Goal: Task Accomplishment & Management: Complete application form

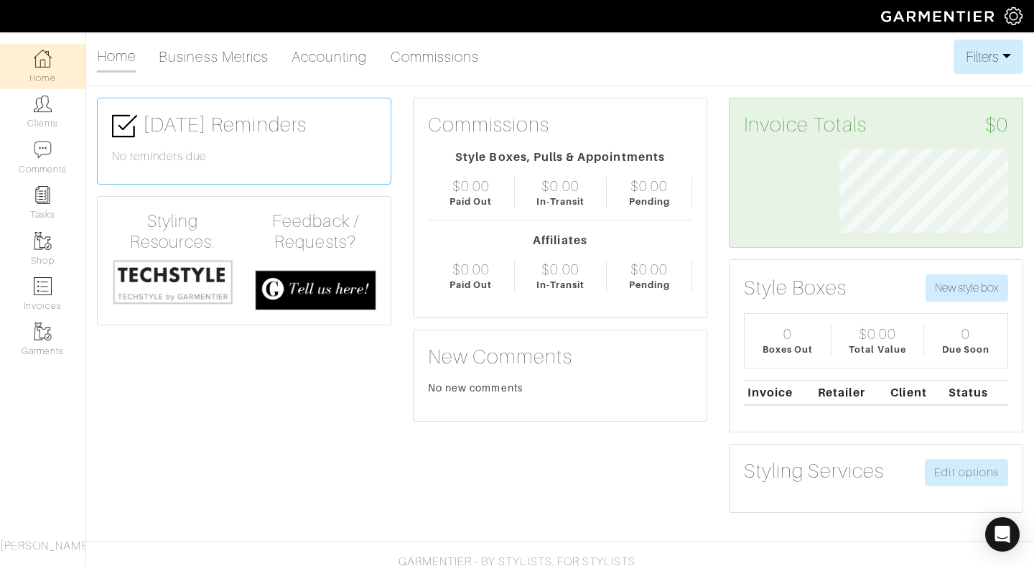
scroll to position [84, 190]
click at [50, 342] on link "Garments" at bounding box center [42, 339] width 85 height 45
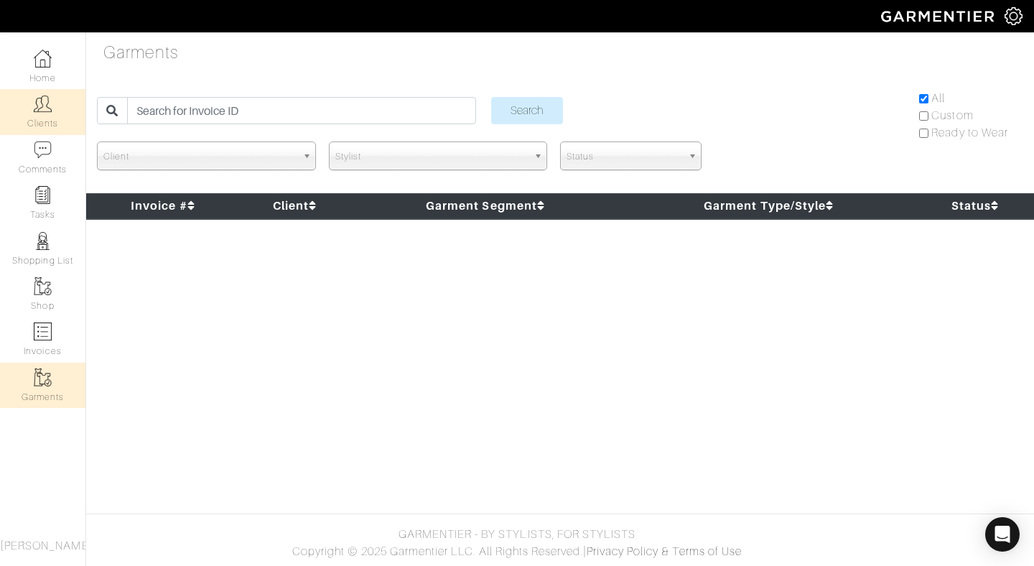
click at [50, 118] on link "Clients" at bounding box center [42, 111] width 85 height 45
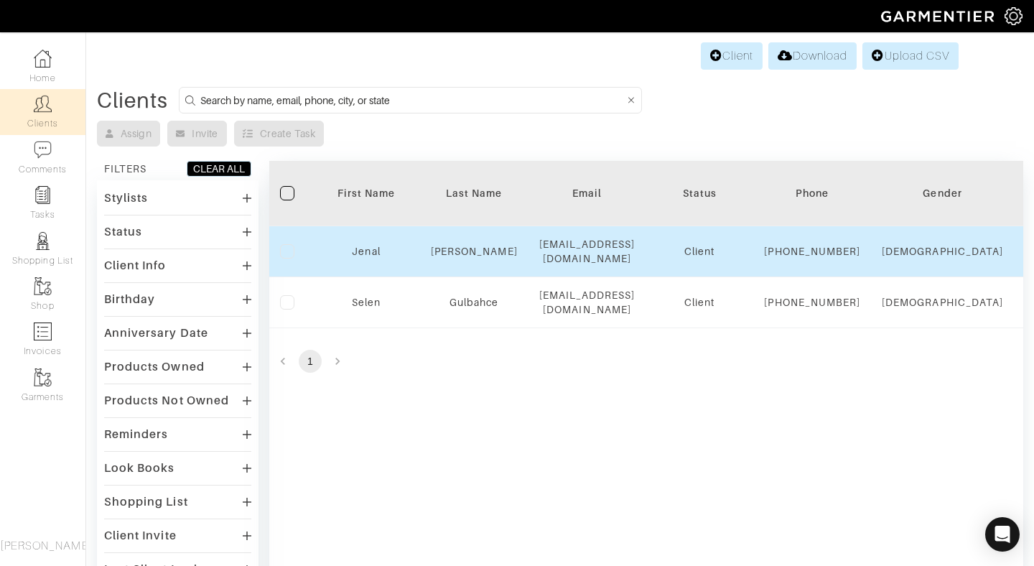
click at [357, 258] on div "Jenal" at bounding box center [366, 251] width 86 height 14
click at [365, 257] on link "Jenal" at bounding box center [366, 251] width 28 height 11
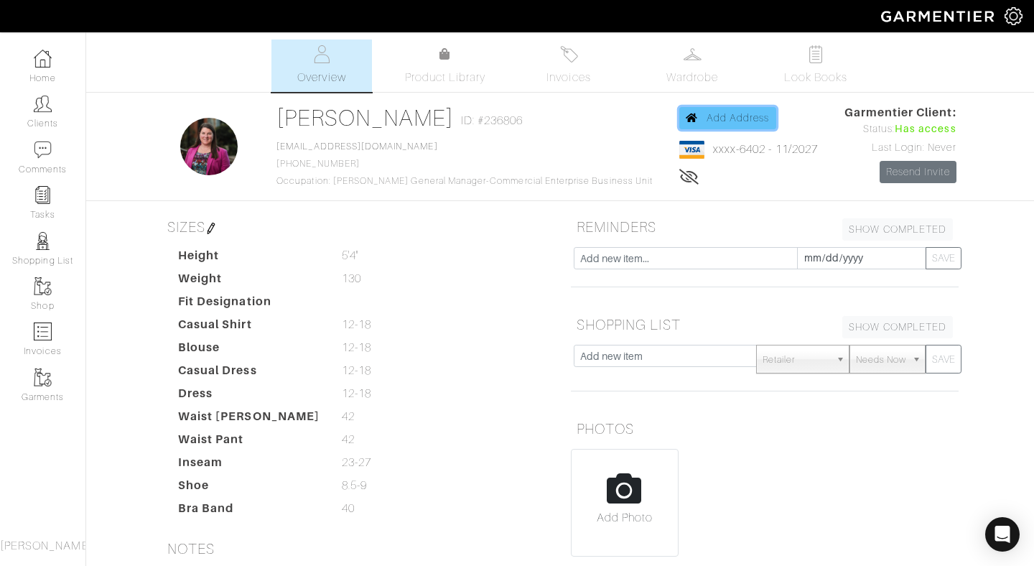
click at [717, 115] on span "Add Address" at bounding box center [737, 117] width 63 height 11
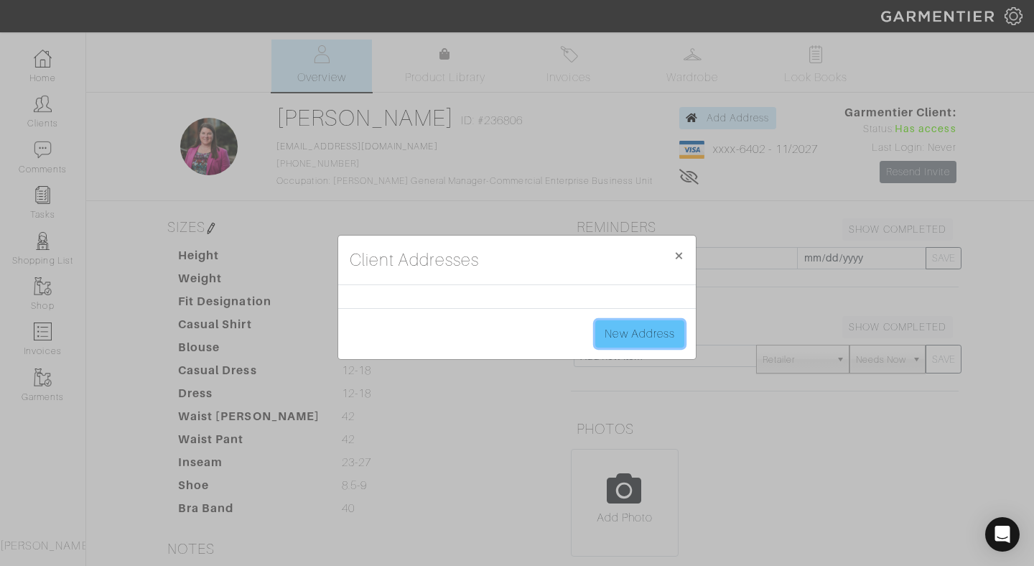
click at [643, 334] on link "New Address" at bounding box center [639, 333] width 89 height 27
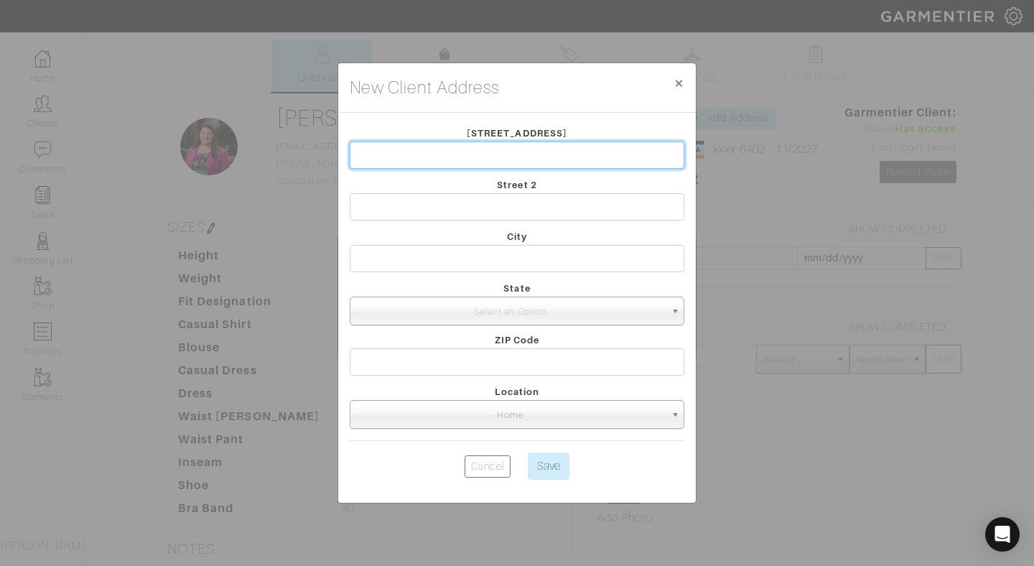
click at [520, 151] on input "text" at bounding box center [517, 154] width 335 height 27
type input "1414 S Penn Square"
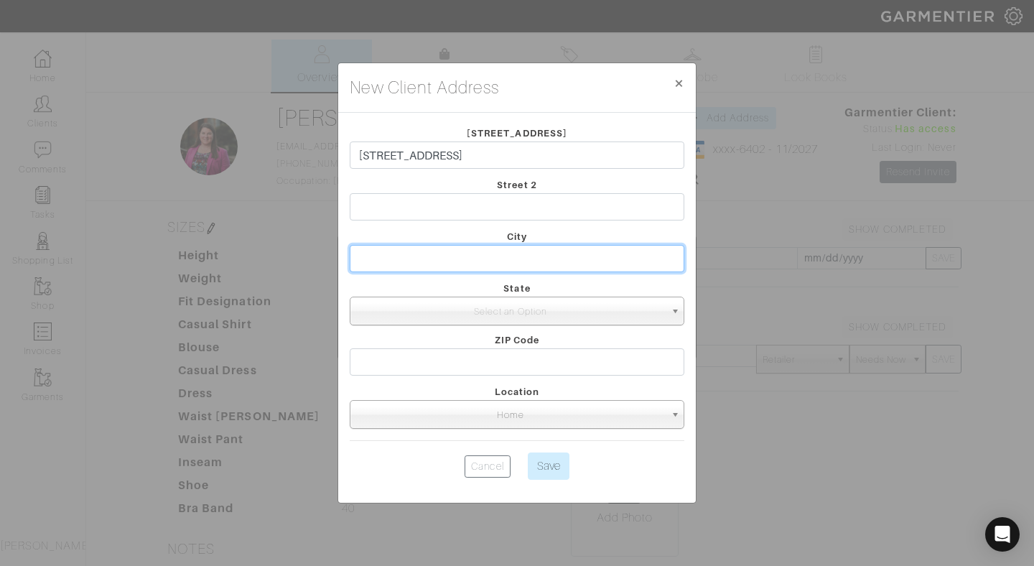
type input "Philadelphia"
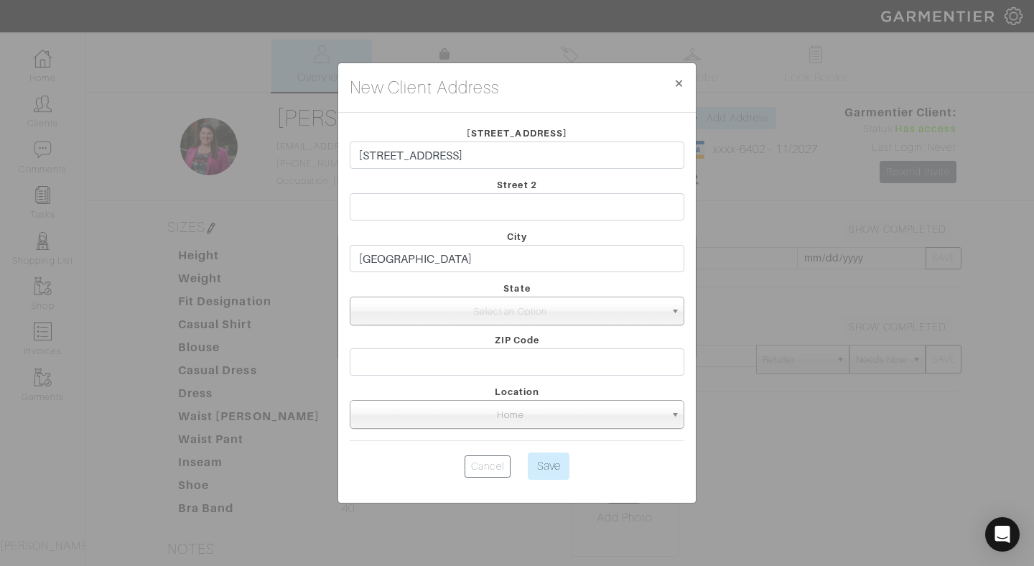
select select "39"
type input "19102"
click at [526, 312] on span "Select an Option" at bounding box center [510, 311] width 309 height 29
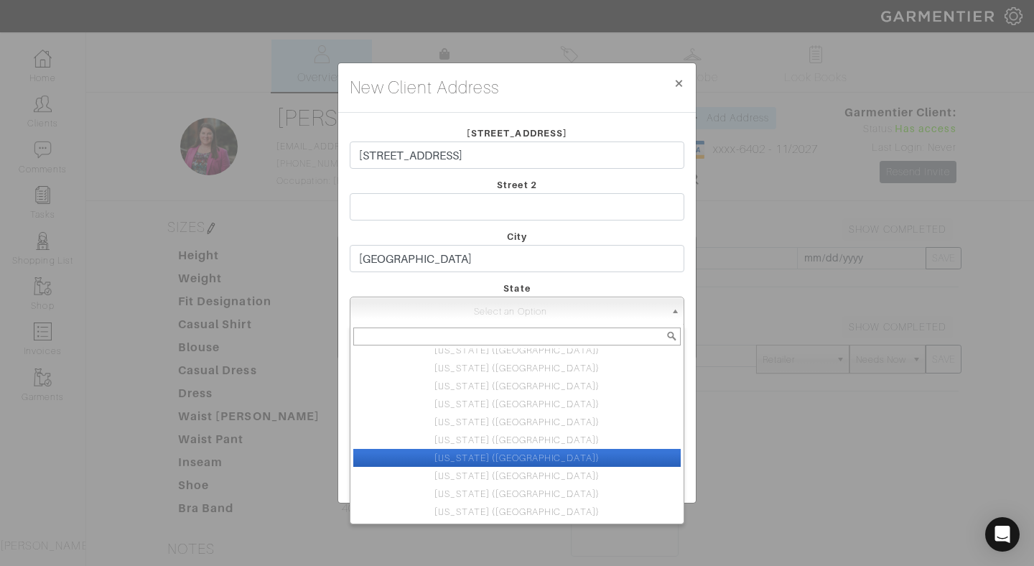
scroll to position [673, 0]
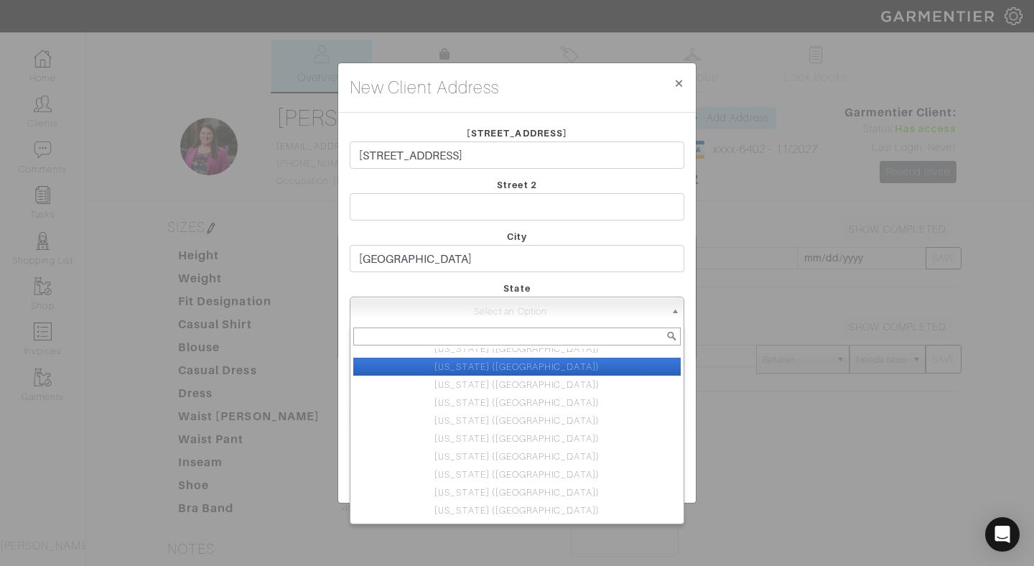
click at [518, 366] on li "Pennsylvania (PA)" at bounding box center [516, 367] width 327 height 18
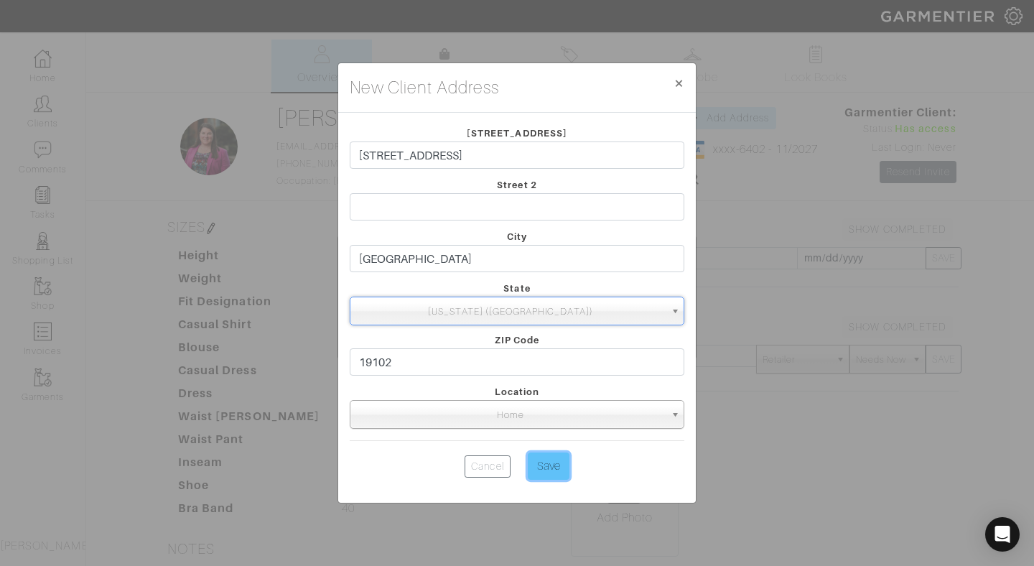
click at [545, 467] on input "Save" at bounding box center [549, 465] width 42 height 27
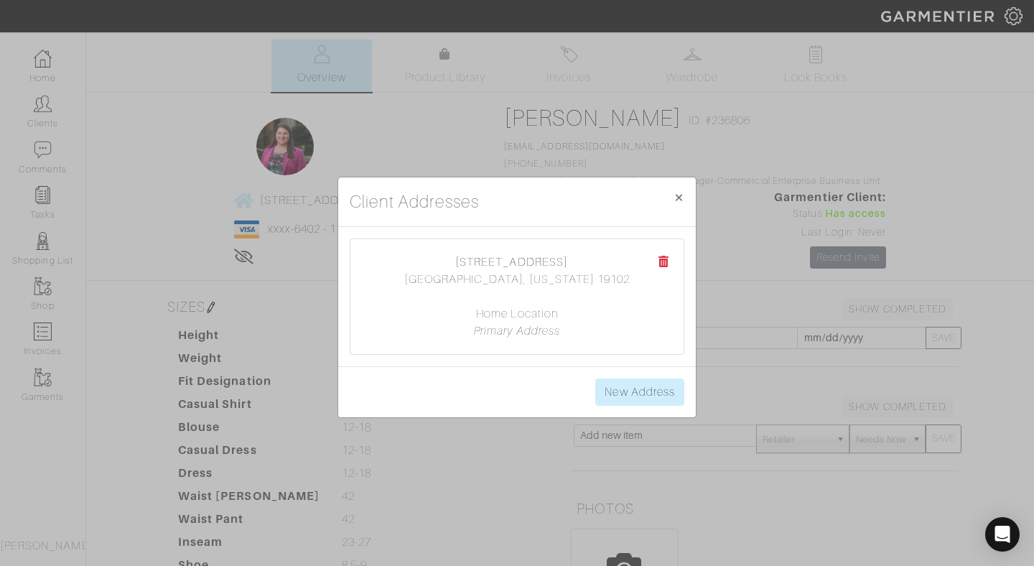
click at [510, 312] on center "1414 S Penn Square Philadelphia, Pennsylvania 19102 Home Location Primary Addre…" at bounding box center [517, 296] width 304 height 86
click at [663, 261] on icon at bounding box center [663, 261] width 11 height 11
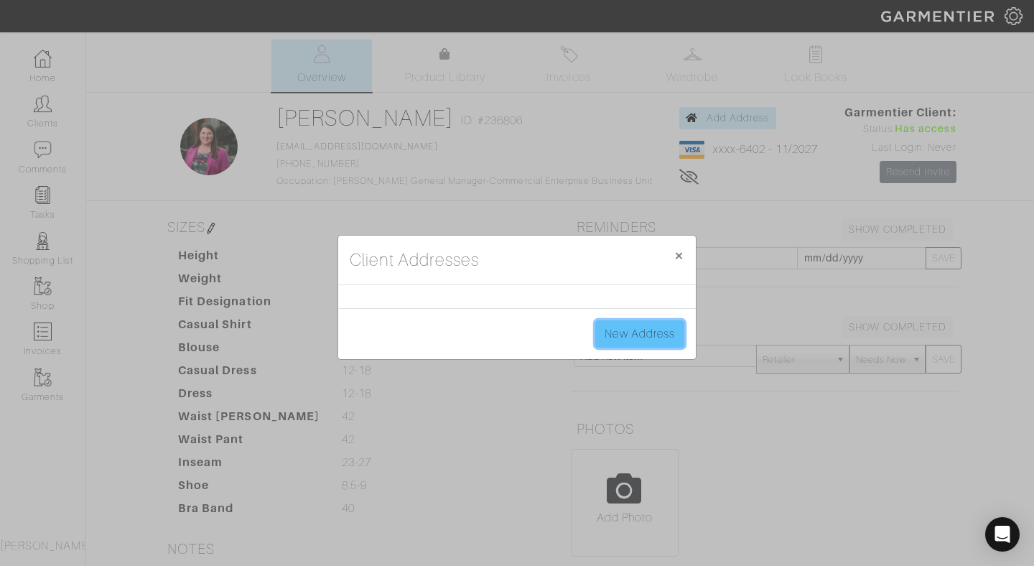
click at [644, 337] on link "New Address" at bounding box center [639, 333] width 89 height 27
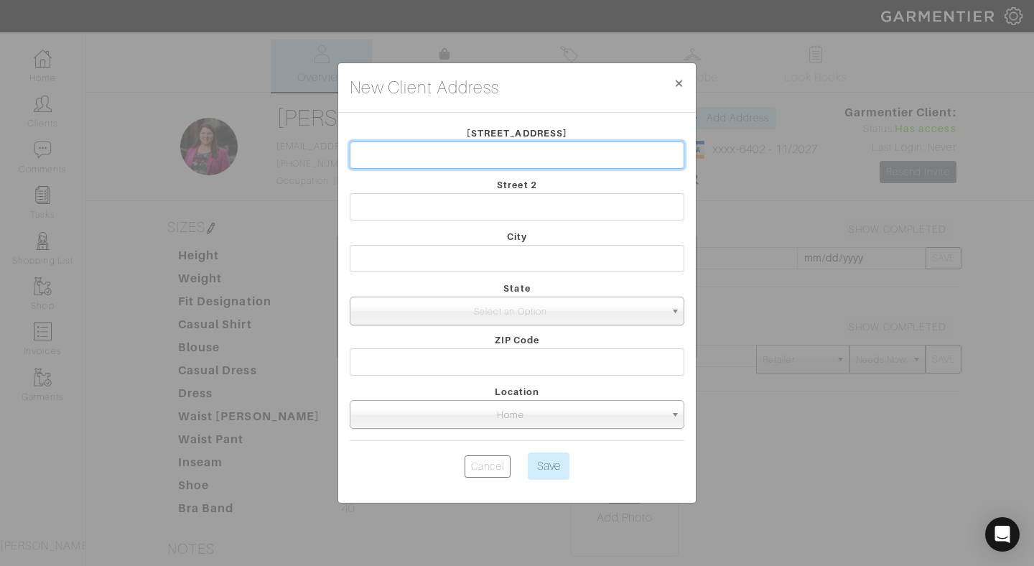
click at [500, 157] on input "text" at bounding box center [517, 154] width 335 height 27
type input "1414 S Penn Square"
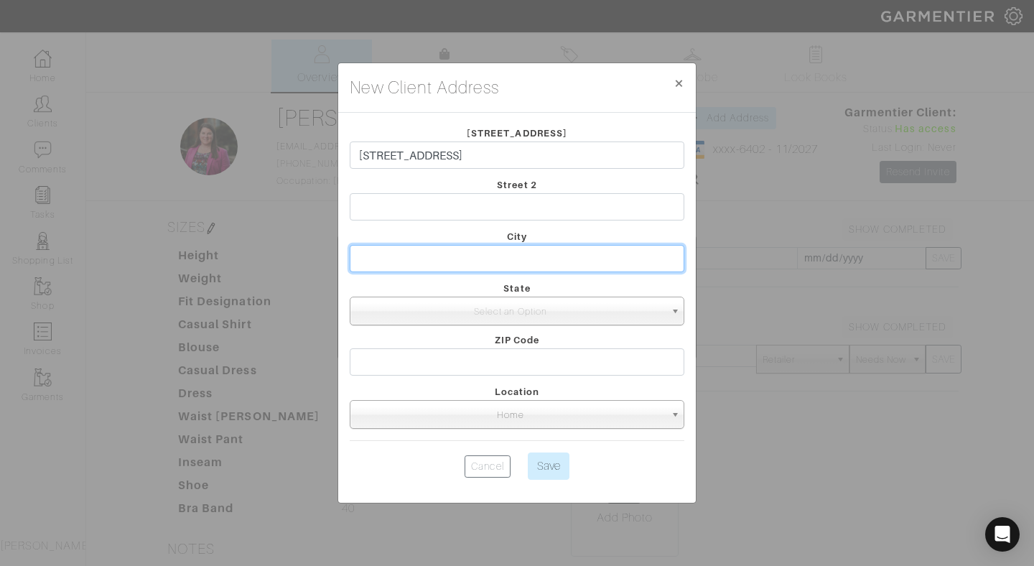
type input "Philadelphia"
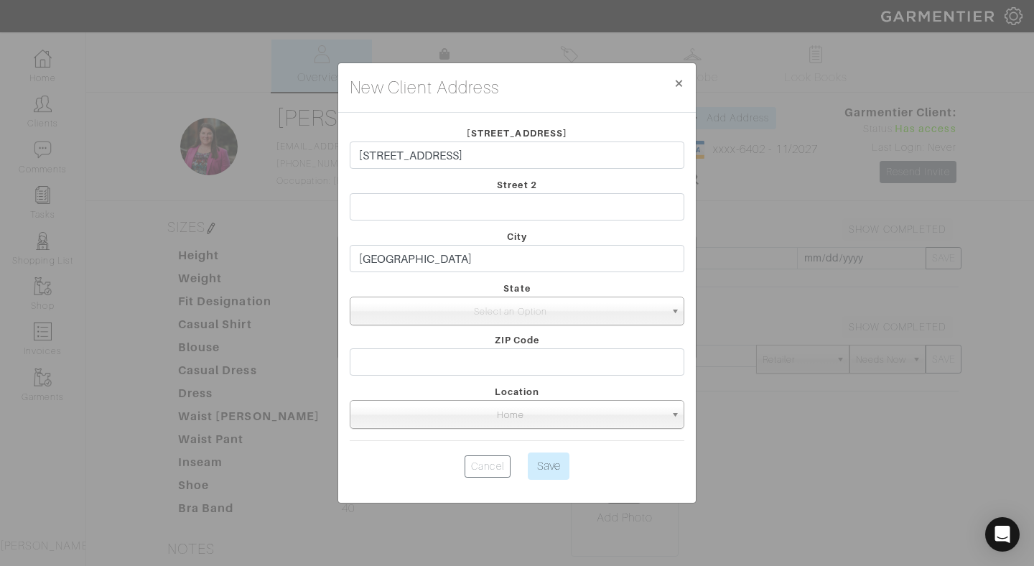
select select "39"
type input "19102"
type input "[STREET_ADDRESS]"
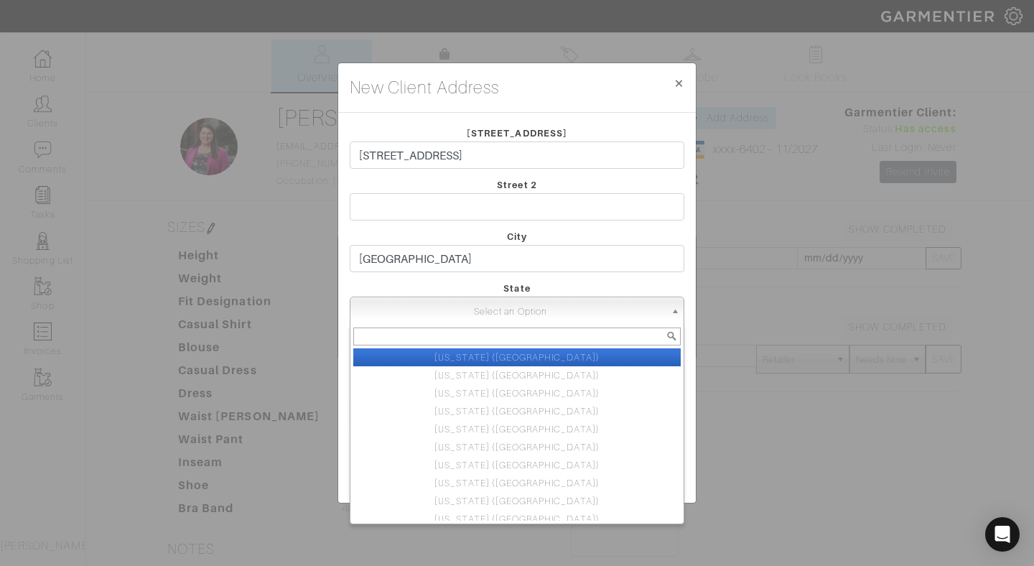
click at [533, 303] on span "Select an Option" at bounding box center [510, 311] width 309 height 29
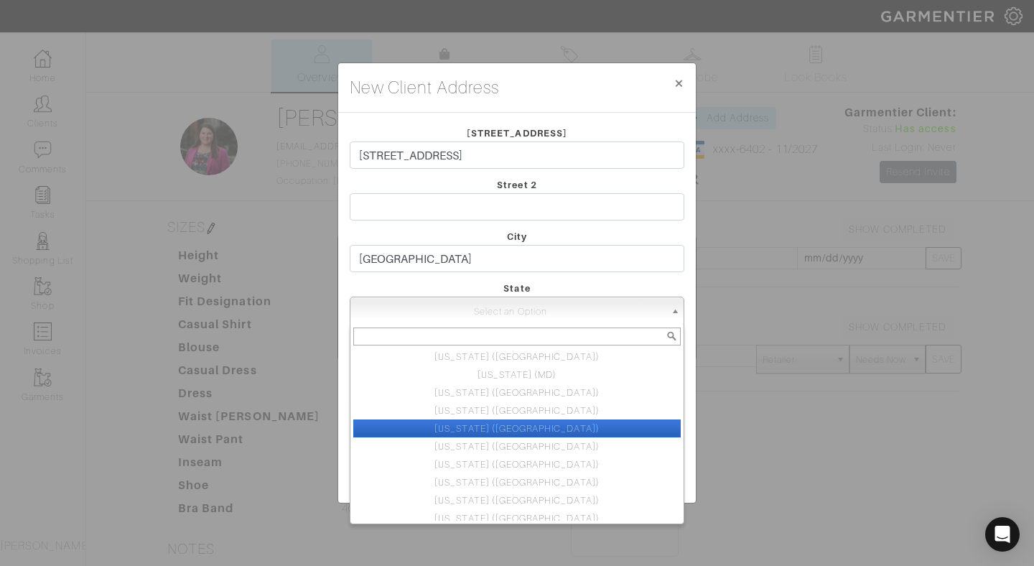
scroll to position [582, 0]
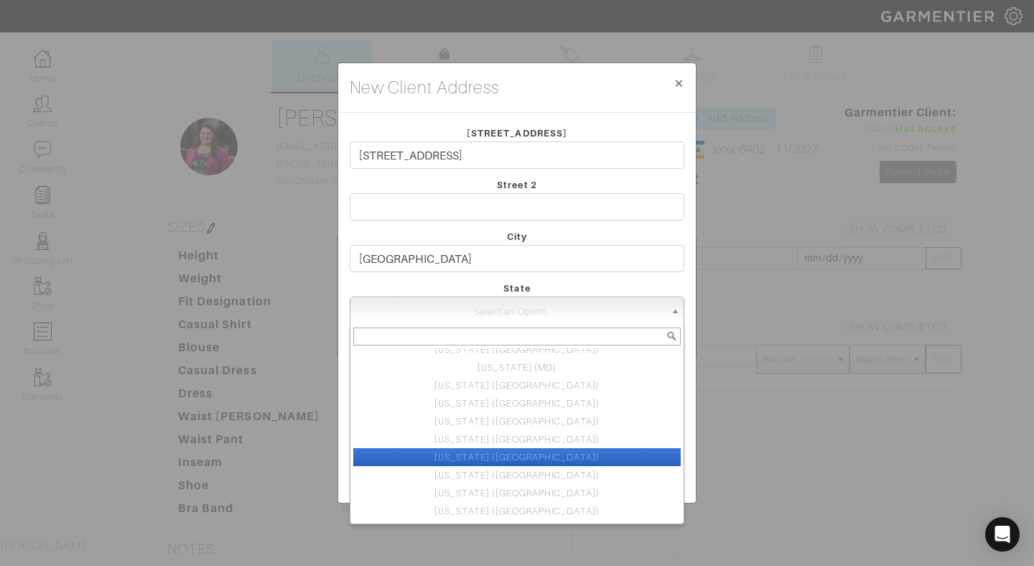
click at [530, 460] on li "Pennsylvania (PA)" at bounding box center [516, 457] width 327 height 18
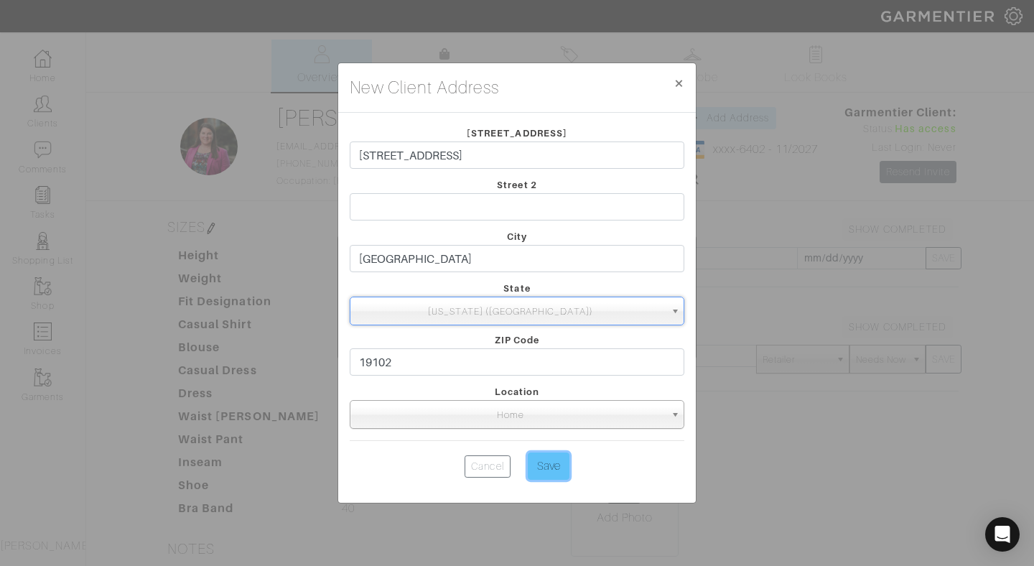
click at [548, 464] on input "Save" at bounding box center [549, 465] width 42 height 27
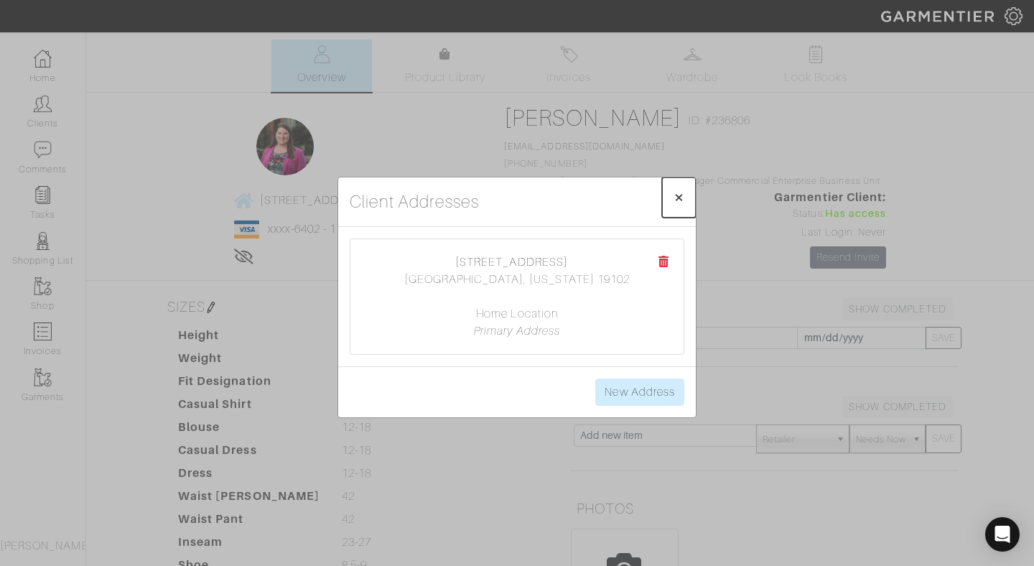
click at [678, 196] on span "×" at bounding box center [678, 196] width 11 height 19
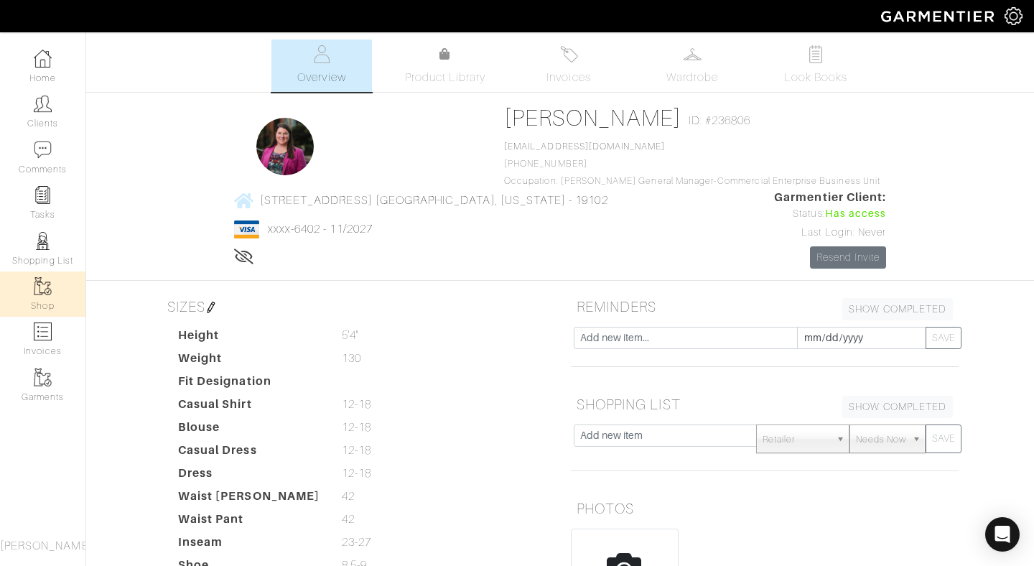
click at [45, 279] on img at bounding box center [43, 286] width 18 height 18
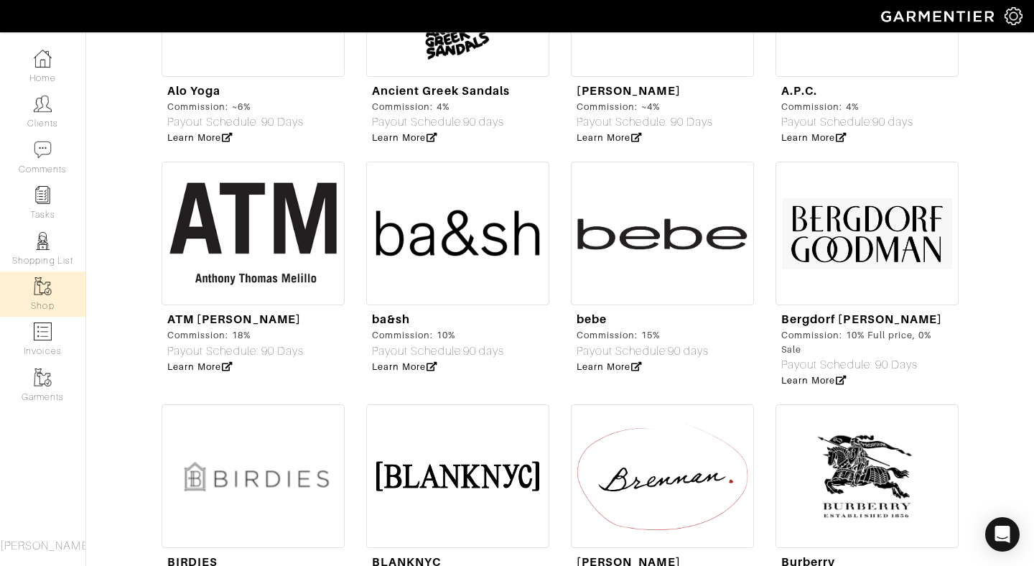
scroll to position [1440, 0]
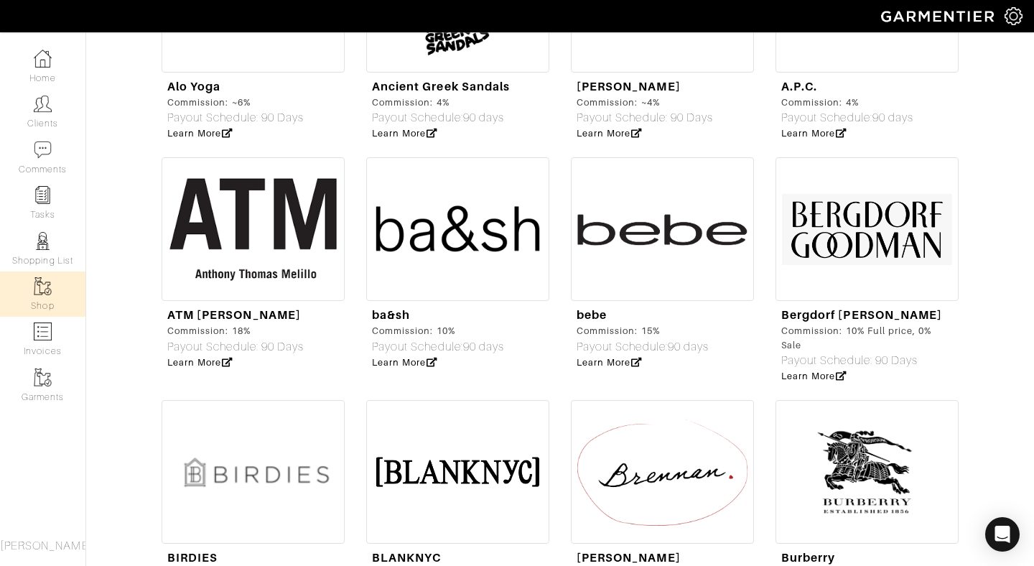
click at [811, 236] on img at bounding box center [866, 229] width 183 height 144
click at [47, 114] on link "Clients" at bounding box center [42, 111] width 85 height 45
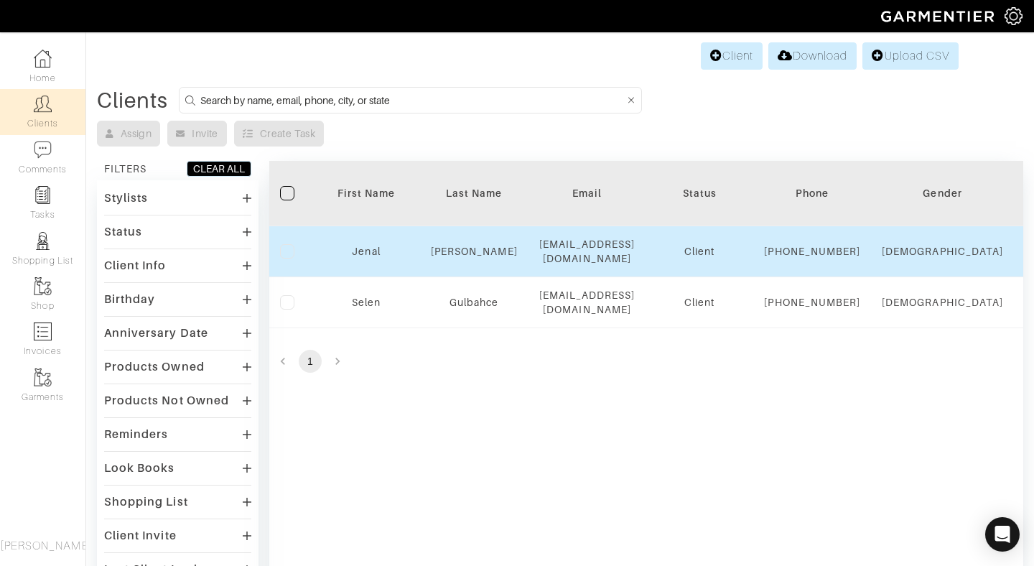
click at [285, 254] on label at bounding box center [287, 251] width 14 height 14
click at [0, 0] on input "checkbox" at bounding box center [0, 0] width 0 height 0
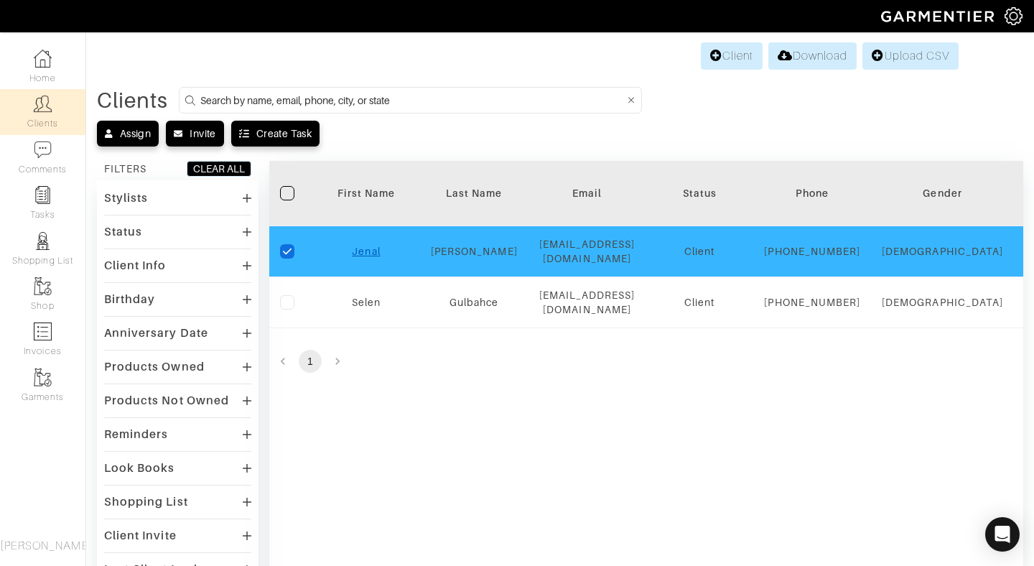
click at [372, 257] on link "Jenal" at bounding box center [366, 251] width 28 height 11
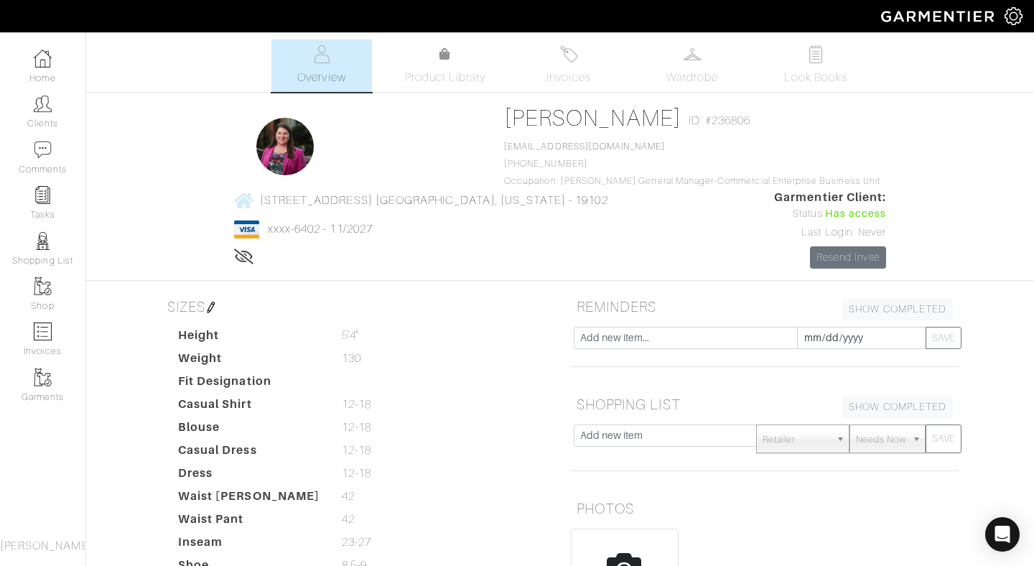
click at [688, 118] on span "ID: #236806" at bounding box center [719, 120] width 62 height 17
drag, startPoint x: 464, startPoint y: 120, endPoint x: 414, endPoint y: 123, distance: 50.4
click at [504, 123] on div "Jenal Embry ID: #236806" at bounding box center [692, 120] width 376 height 33
click at [513, 131] on div "Jenal Embry ID: #236806" at bounding box center [692, 120] width 376 height 33
click at [42, 297] on link "Shop" at bounding box center [42, 293] width 85 height 45
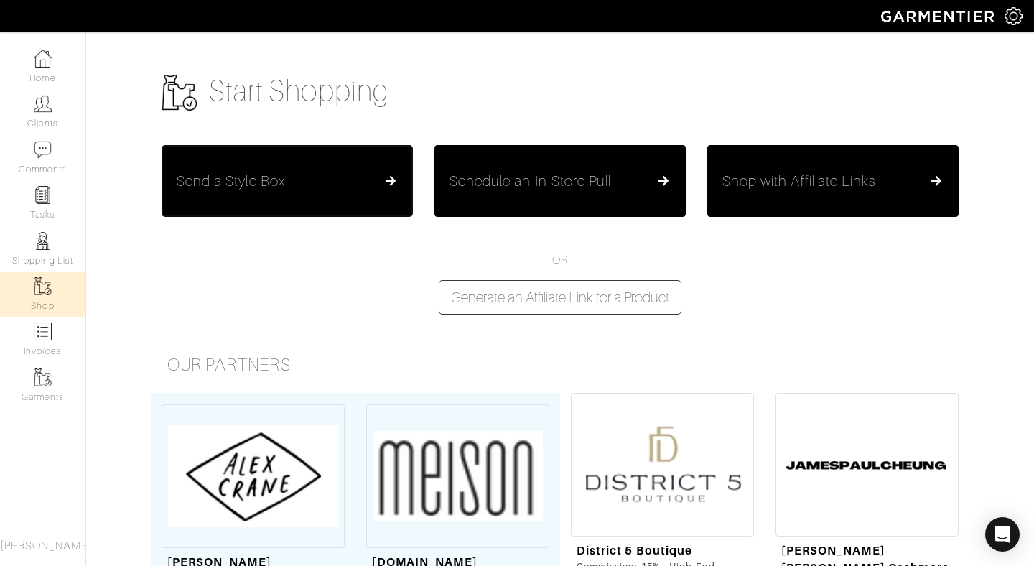
click at [313, 177] on div "Send a Style Box" at bounding box center [287, 180] width 221 height 17
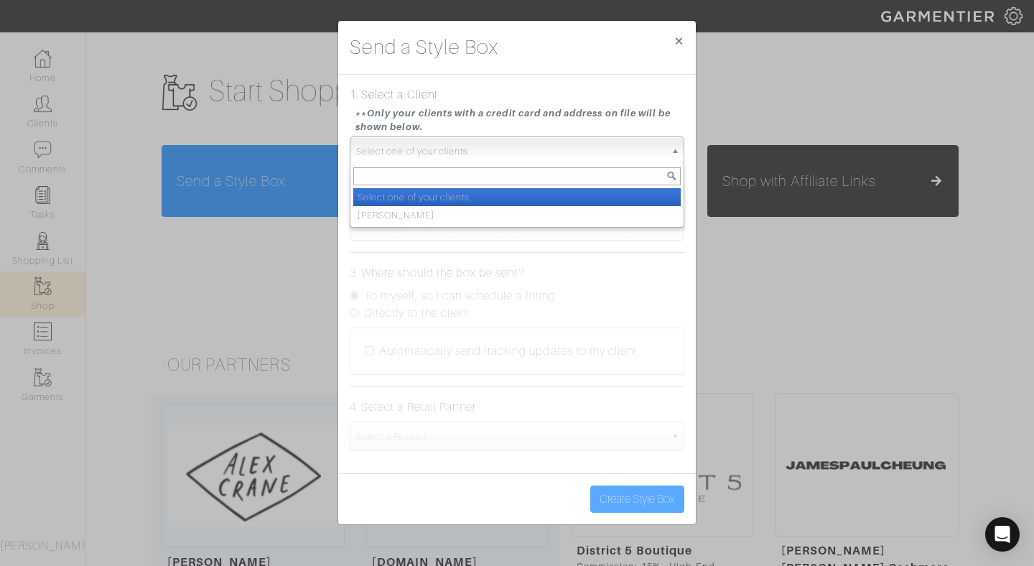
click at [462, 154] on span "Select one of your clients..." at bounding box center [510, 151] width 309 height 29
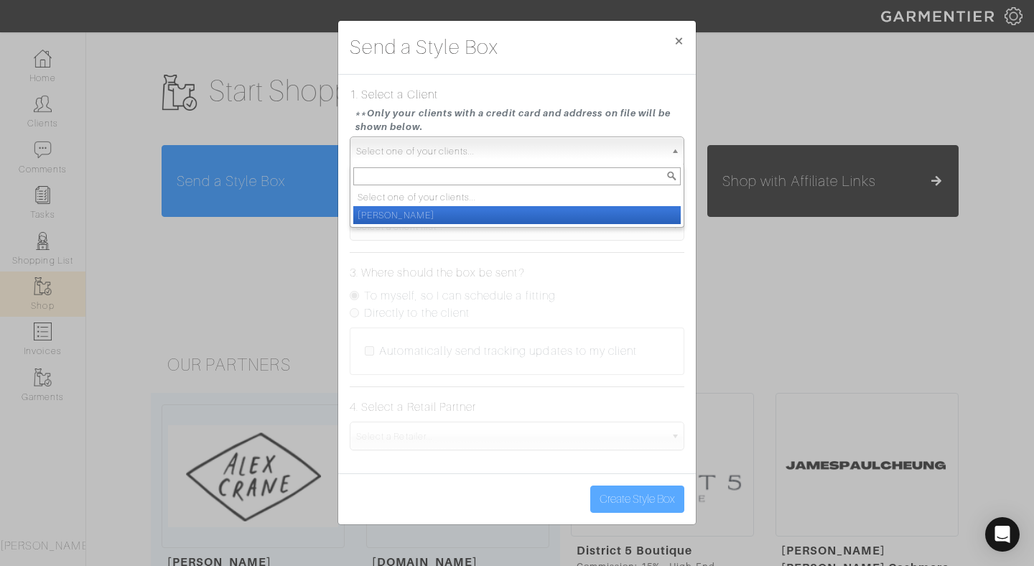
click at [444, 215] on li "[PERSON_NAME]" at bounding box center [516, 215] width 327 height 18
select select "jenal-embry"
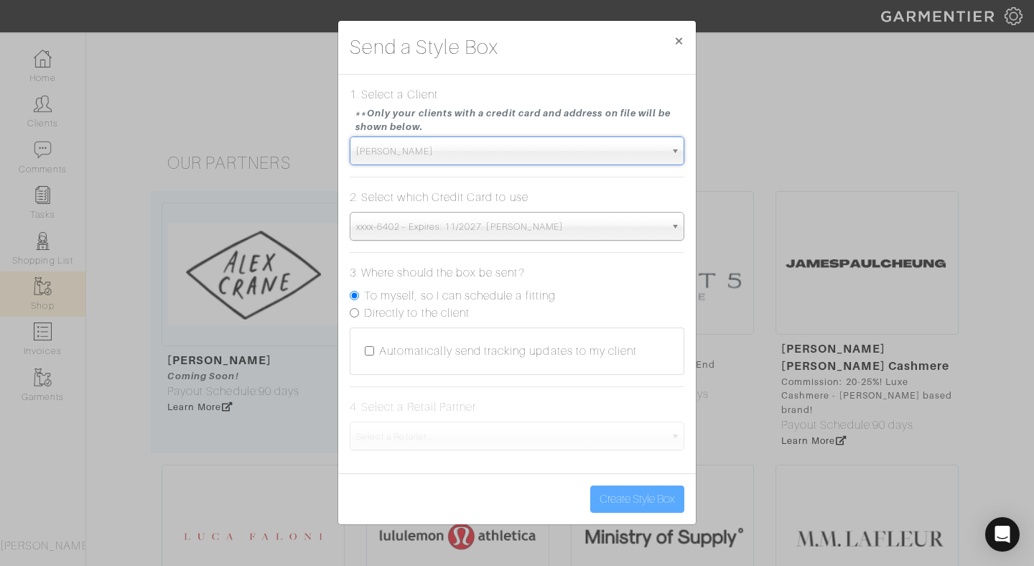
scroll to position [204, 0]
click at [433, 434] on span "Select a Retailer..." at bounding box center [510, 436] width 309 height 29
click at [370, 352] on input "Automatically send tracking updates to my client" at bounding box center [369, 350] width 9 height 9
checkbox input "true"
click at [449, 429] on span "Select a Retailer..." at bounding box center [510, 436] width 309 height 29
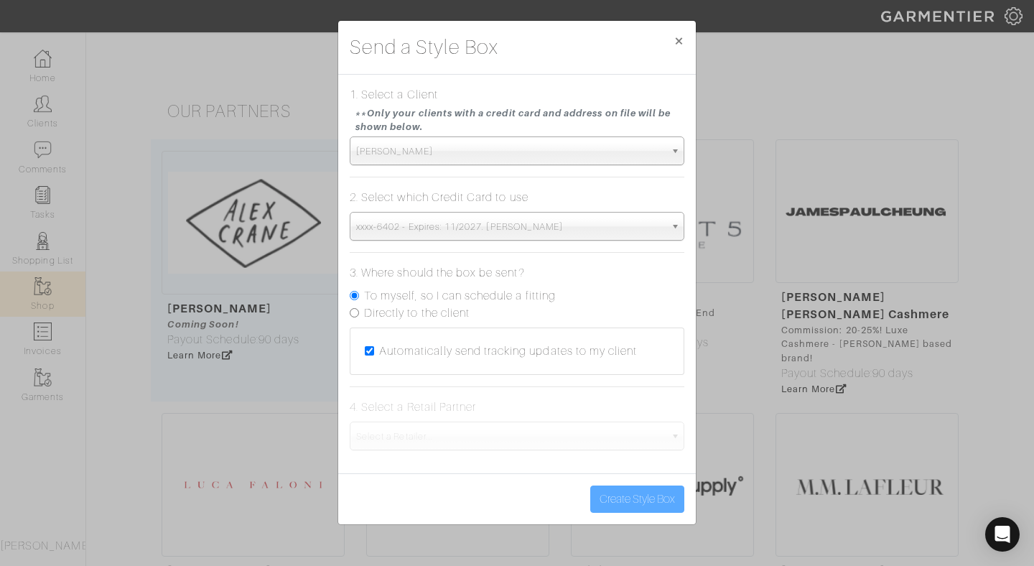
scroll to position [258, 0]
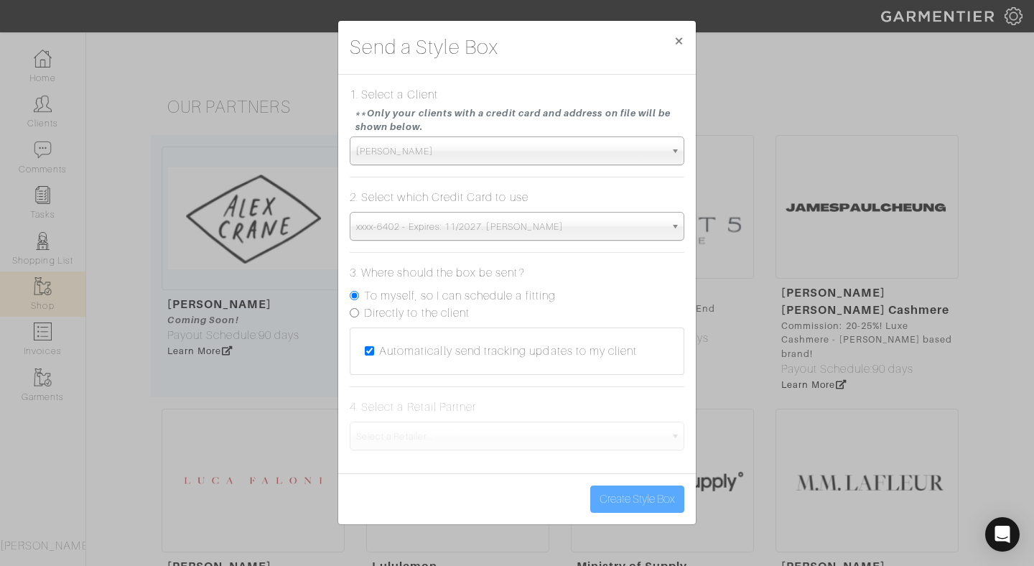
click at [355, 312] on input "Directly to the client" at bounding box center [354, 312] width 9 height 9
radio input "true"
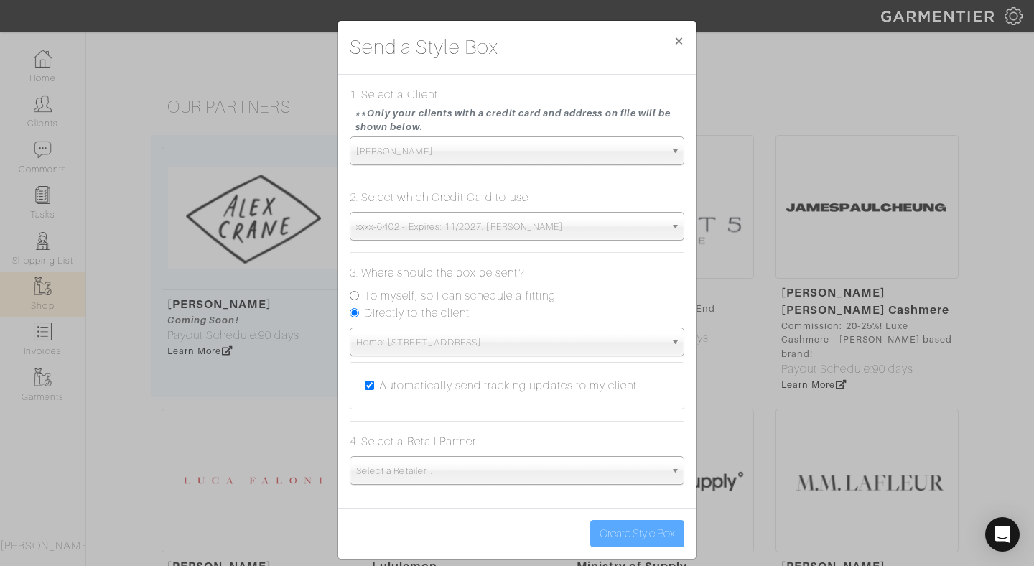
scroll to position [14, 0]
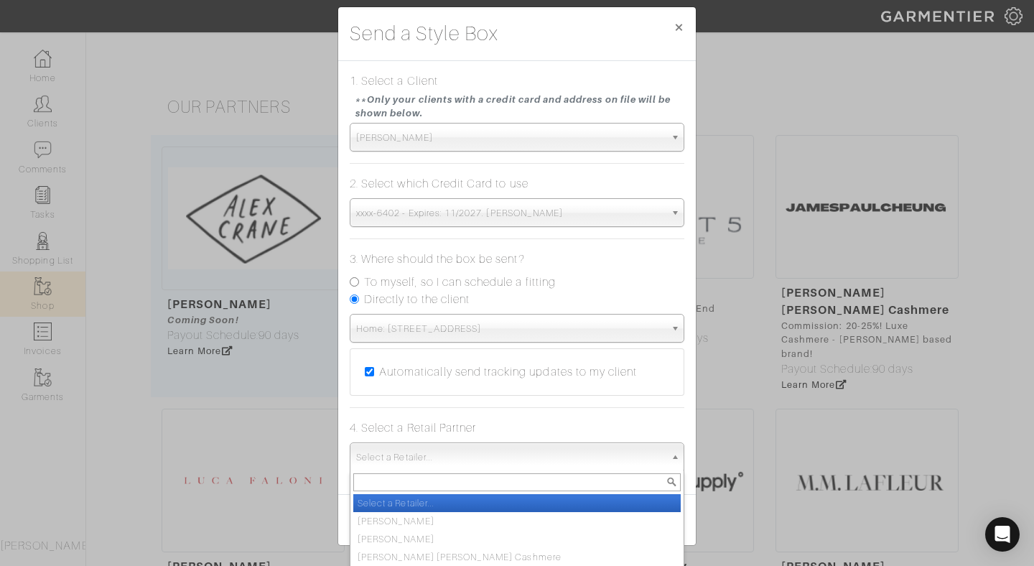
click at [511, 454] on span "Select a Retailer..." at bounding box center [510, 457] width 309 height 29
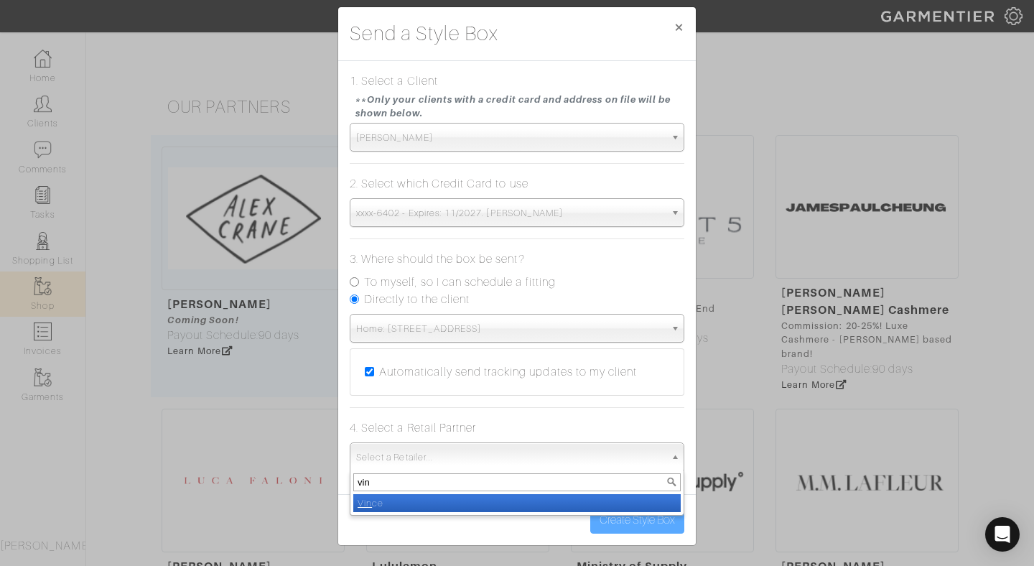
type input "vin"
click at [388, 495] on li "Vin ce" at bounding box center [516, 503] width 327 height 18
select select "19"
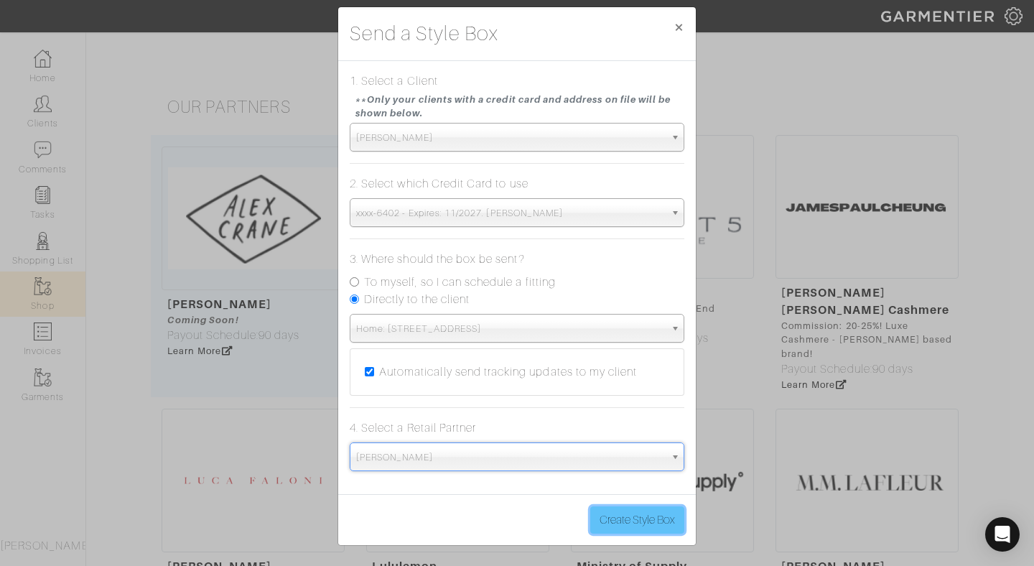
click at [648, 518] on button "Create Style Box" at bounding box center [637, 519] width 94 height 27
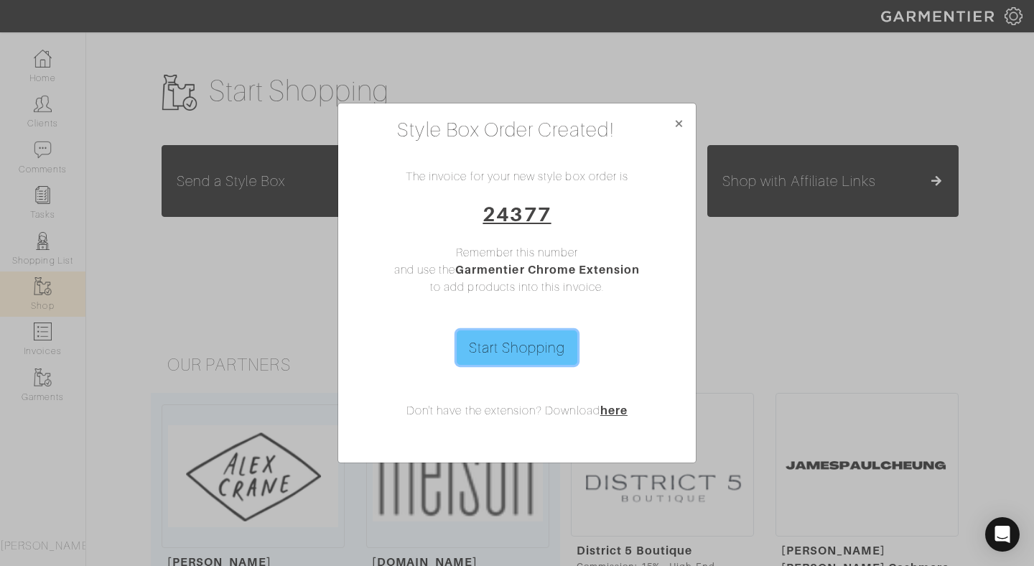
click at [545, 355] on link "Start Shopping" at bounding box center [517, 347] width 121 height 34
click at [545, 340] on link "Start Shopping" at bounding box center [517, 347] width 121 height 34
click at [679, 123] on span "×" at bounding box center [678, 122] width 11 height 19
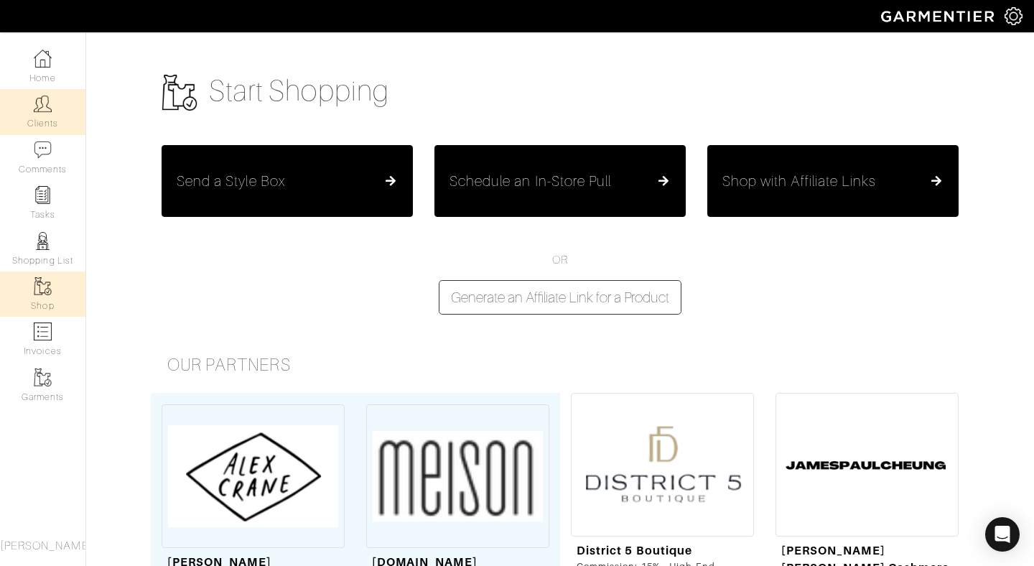
click at [42, 111] on img at bounding box center [43, 104] width 18 height 18
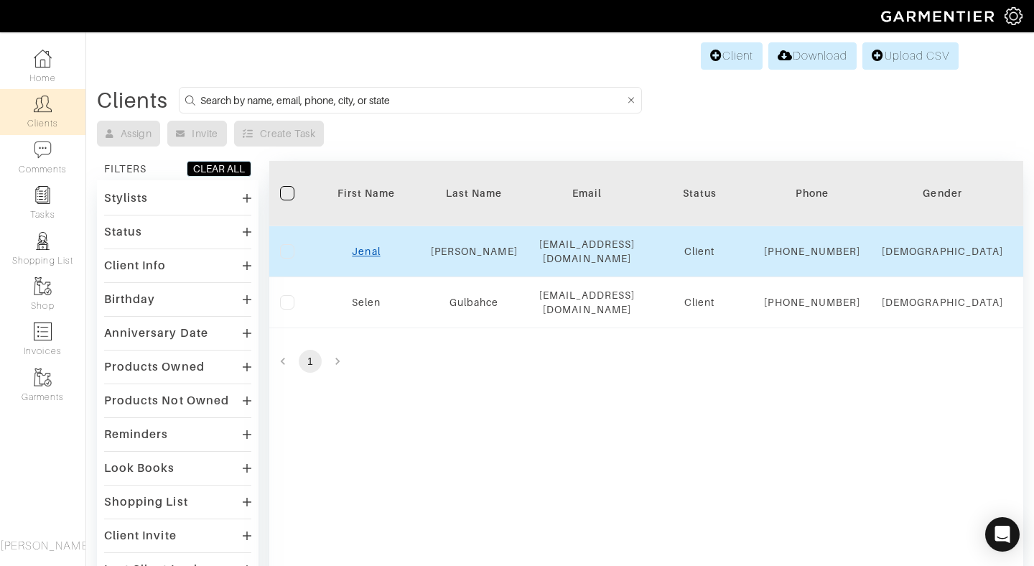
click at [368, 257] on link "Jenal" at bounding box center [366, 251] width 28 height 11
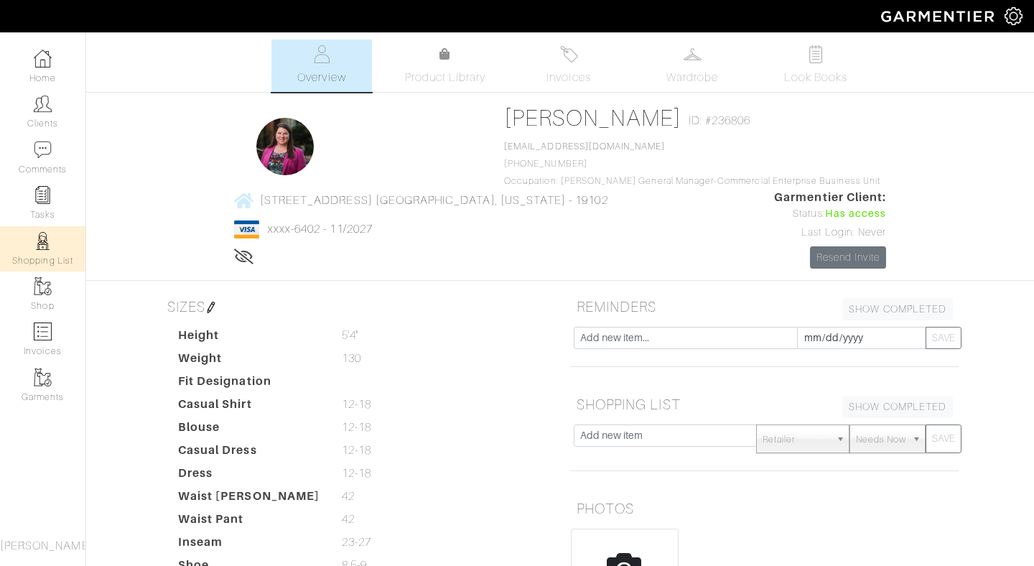
click at [47, 242] on img at bounding box center [43, 241] width 18 height 18
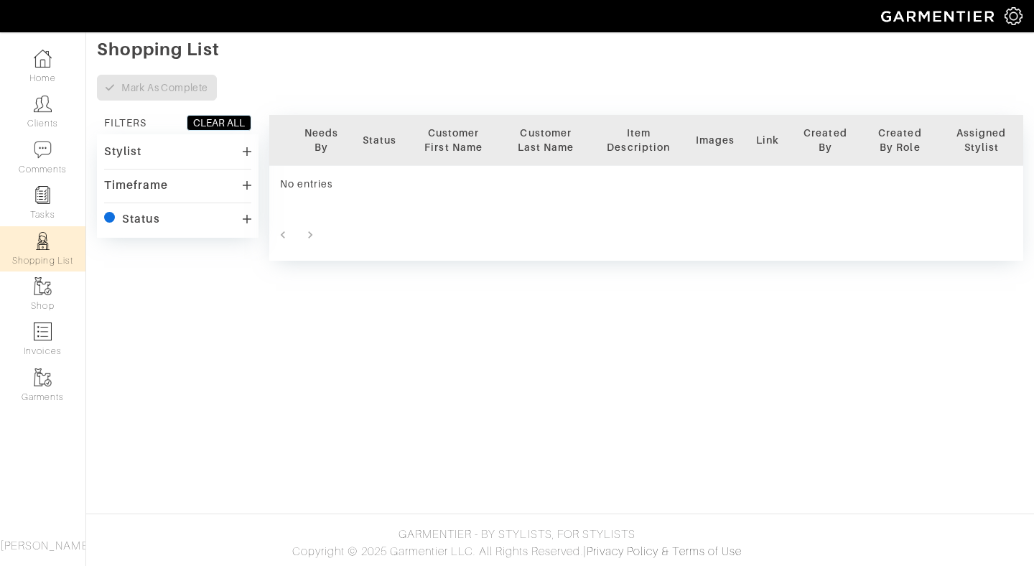
click at [177, 151] on div "Stylist" at bounding box center [177, 151] width 147 height 21
click at [168, 207] on div "Timeframe" at bounding box center [177, 206] width 147 height 21
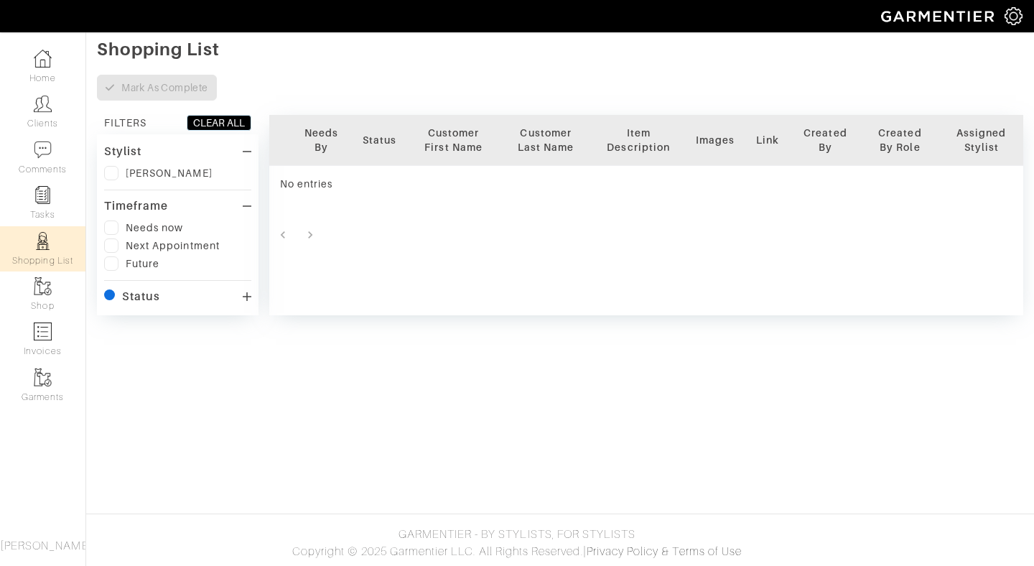
click at [158, 299] on div "Status" at bounding box center [141, 296] width 38 height 14
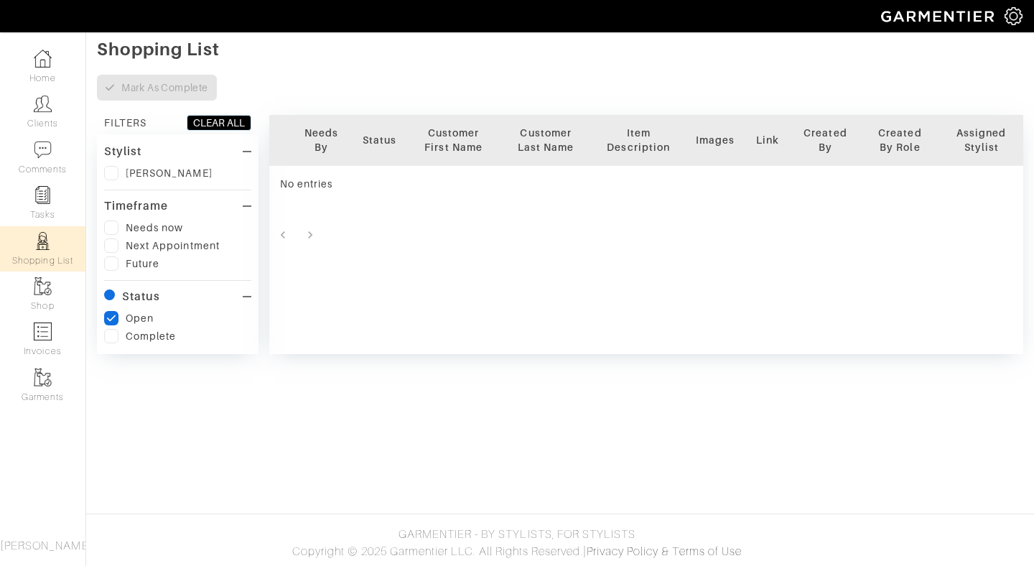
click at [158, 301] on div "Status" at bounding box center [141, 296] width 38 height 14
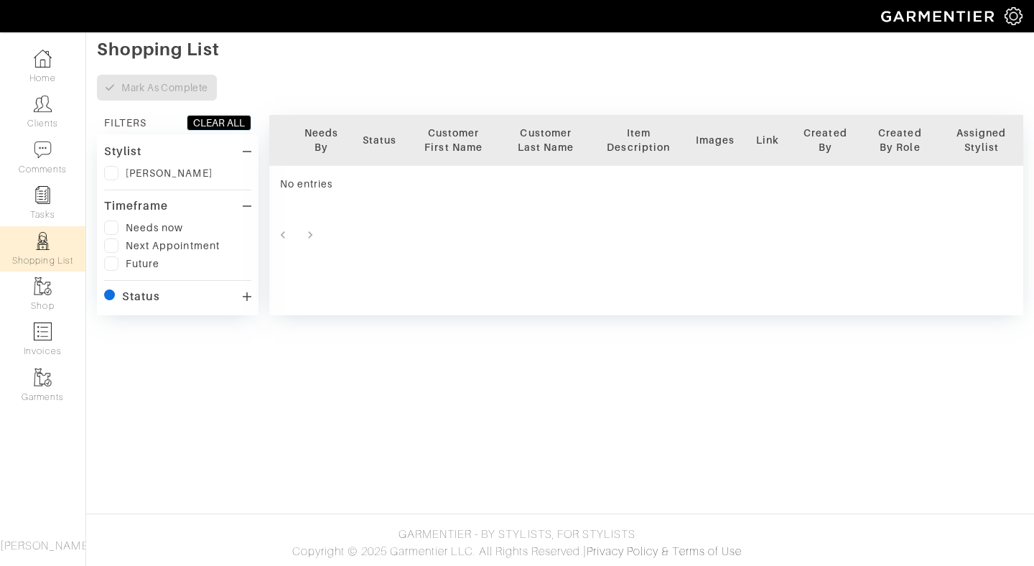
click at [225, 197] on div "Timeframe" at bounding box center [177, 206] width 147 height 21
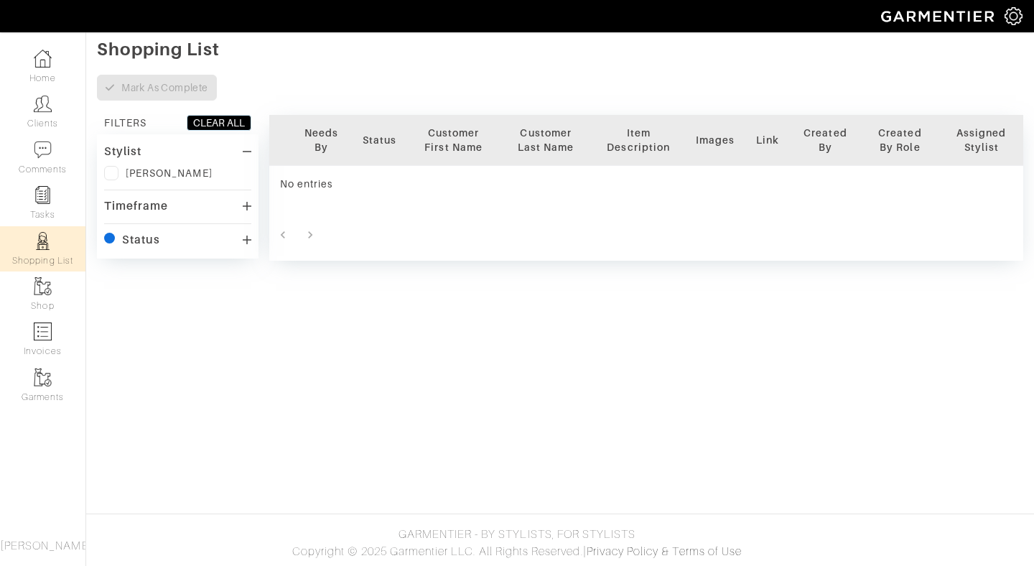
click at [240, 151] on div "Stylist" at bounding box center [177, 151] width 147 height 21
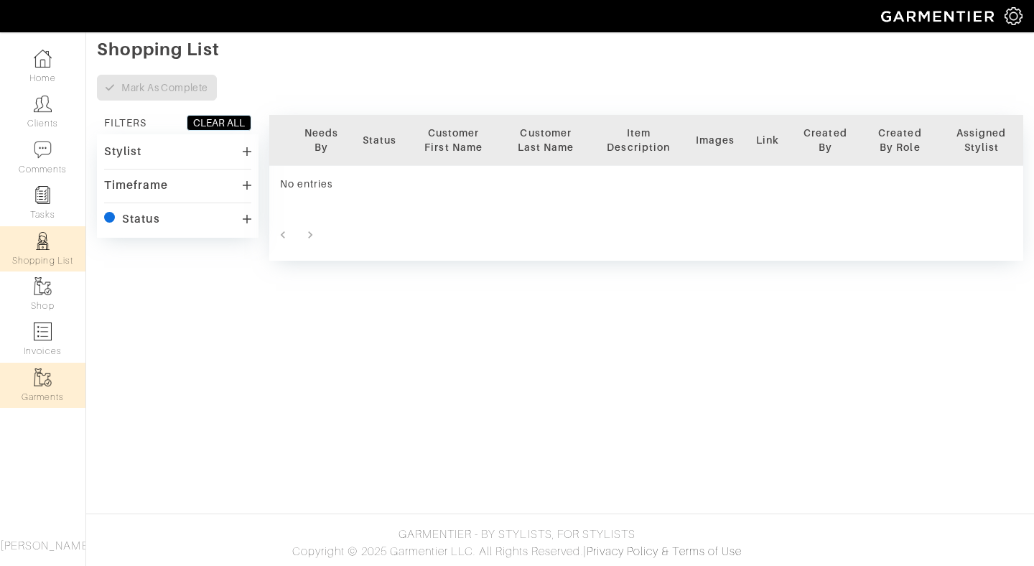
click at [39, 380] on img at bounding box center [43, 377] width 18 height 18
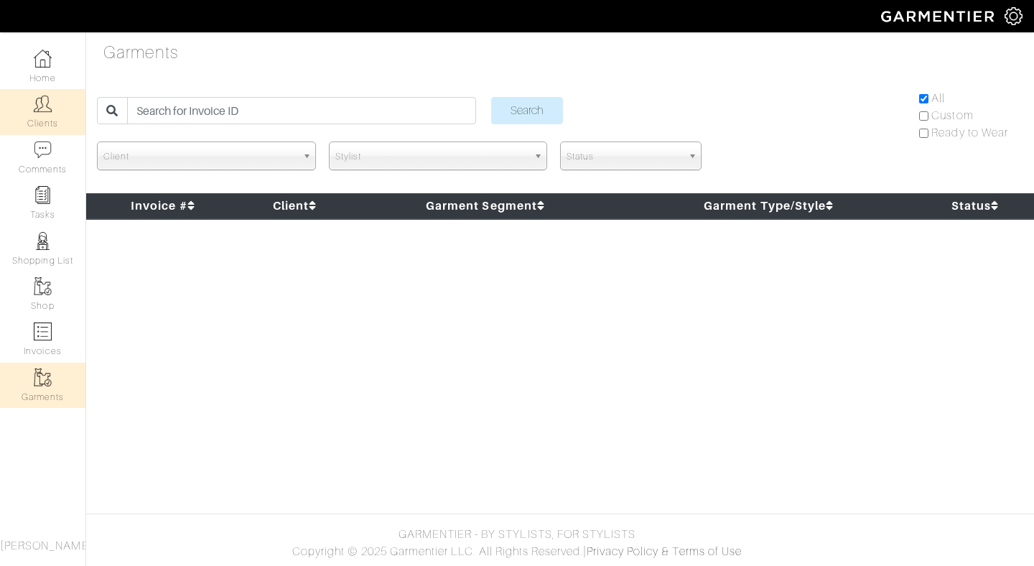
click at [46, 113] on link "Clients" at bounding box center [42, 111] width 85 height 45
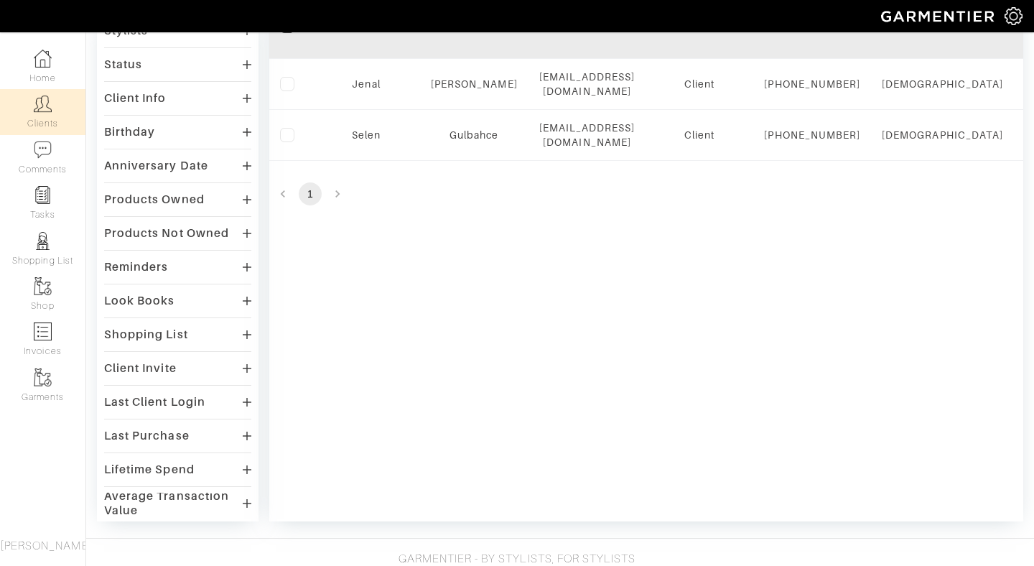
scroll to position [172, 0]
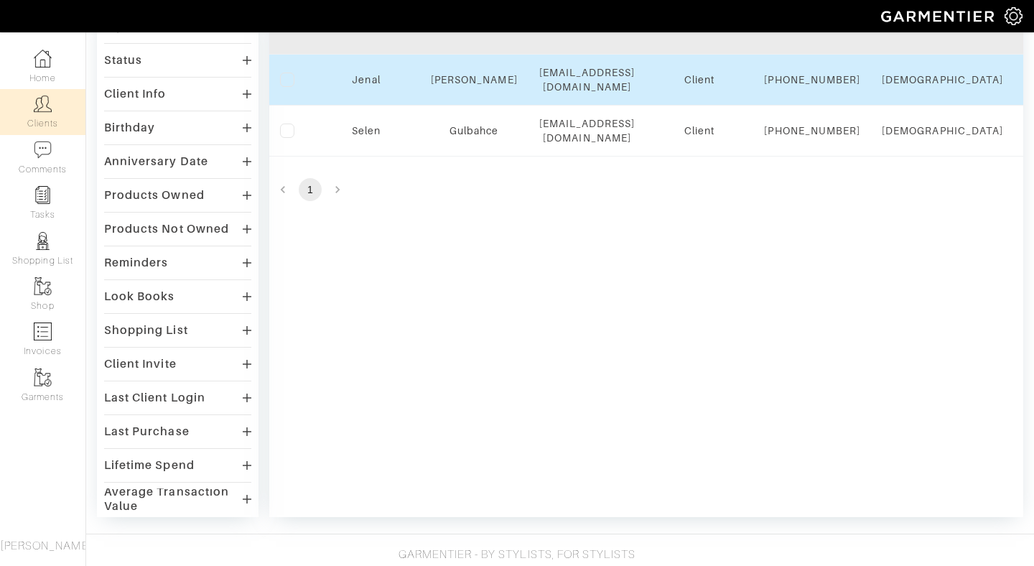
click at [530, 93] on td "[EMAIL_ADDRESS][DOMAIN_NAME]" at bounding box center [587, 80] width 118 height 51
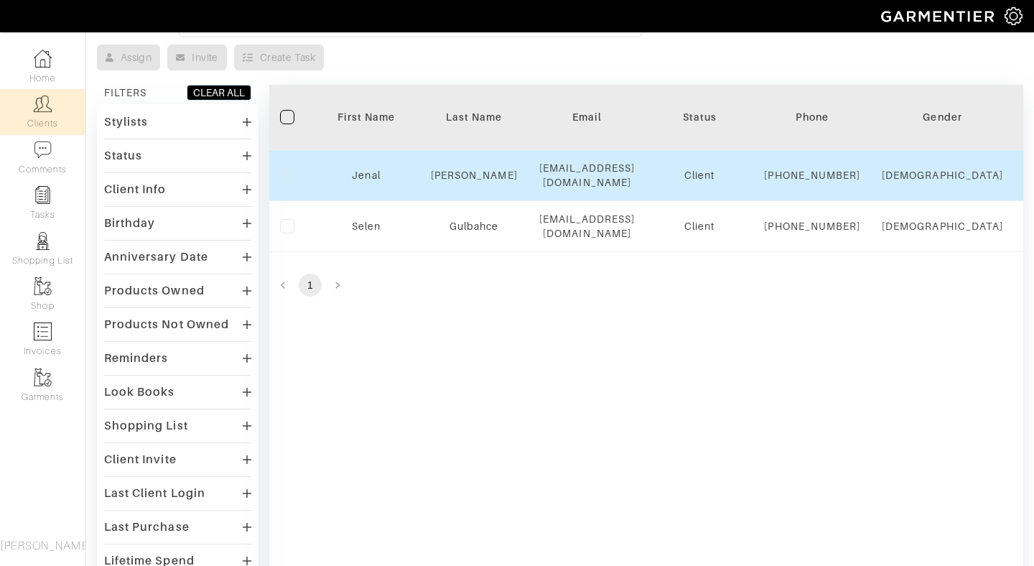
scroll to position [39, 0]
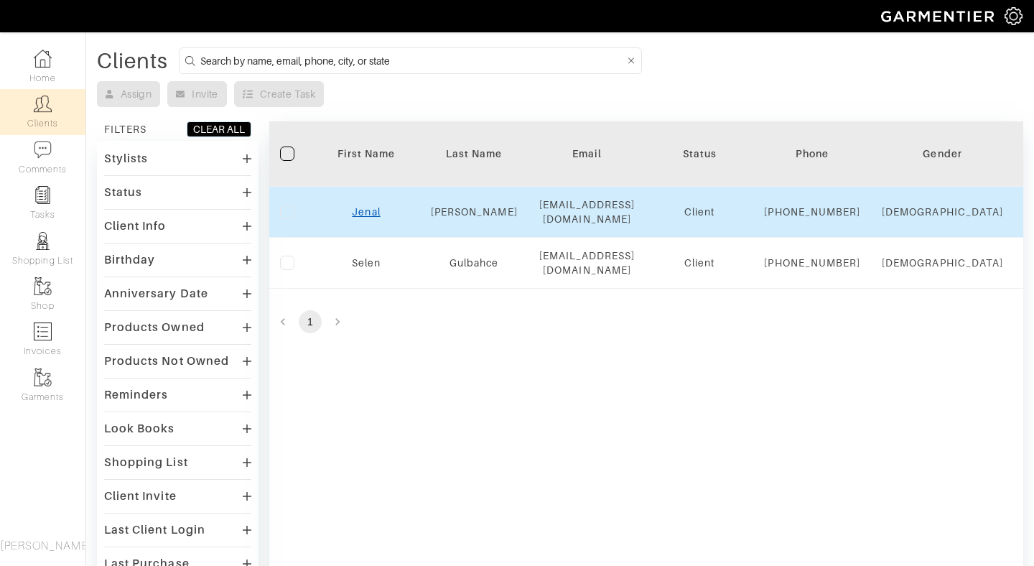
click at [363, 216] on link "Jenal" at bounding box center [366, 211] width 28 height 11
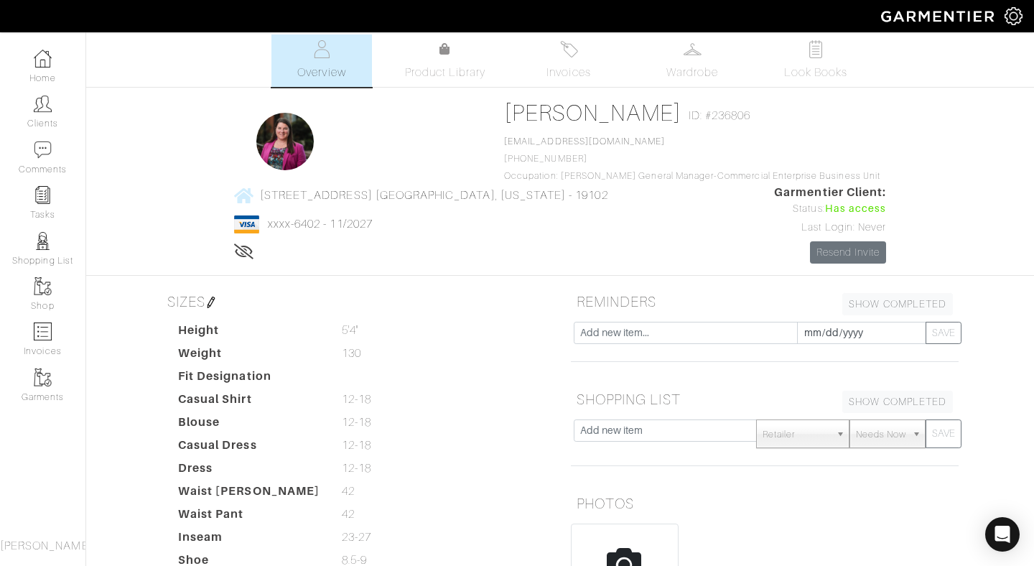
scroll to position [6, 0]
click at [451, 55] on link "Product Library" at bounding box center [445, 59] width 101 height 40
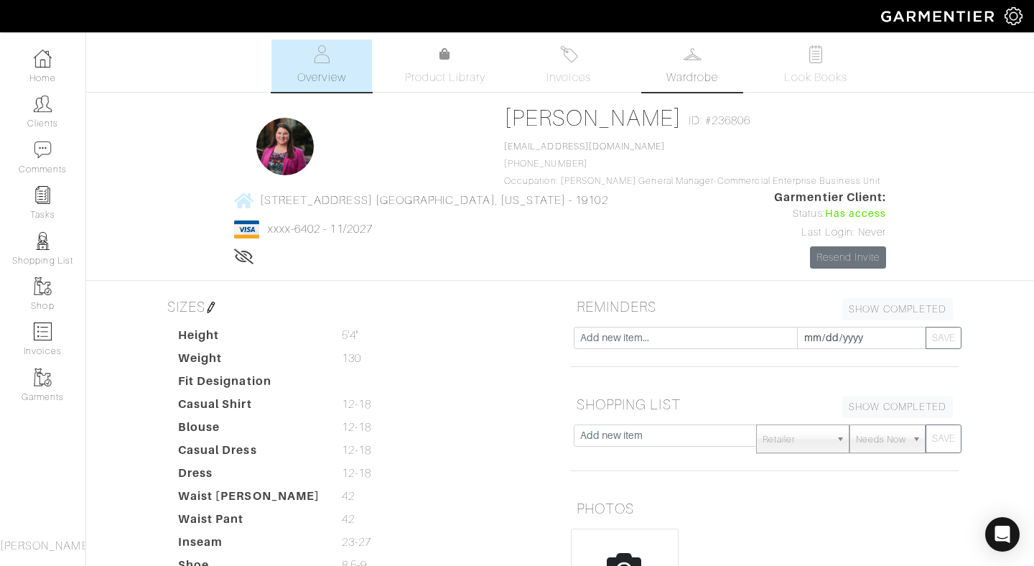
click at [689, 69] on span "Wardrobe" at bounding box center [692, 77] width 52 height 17
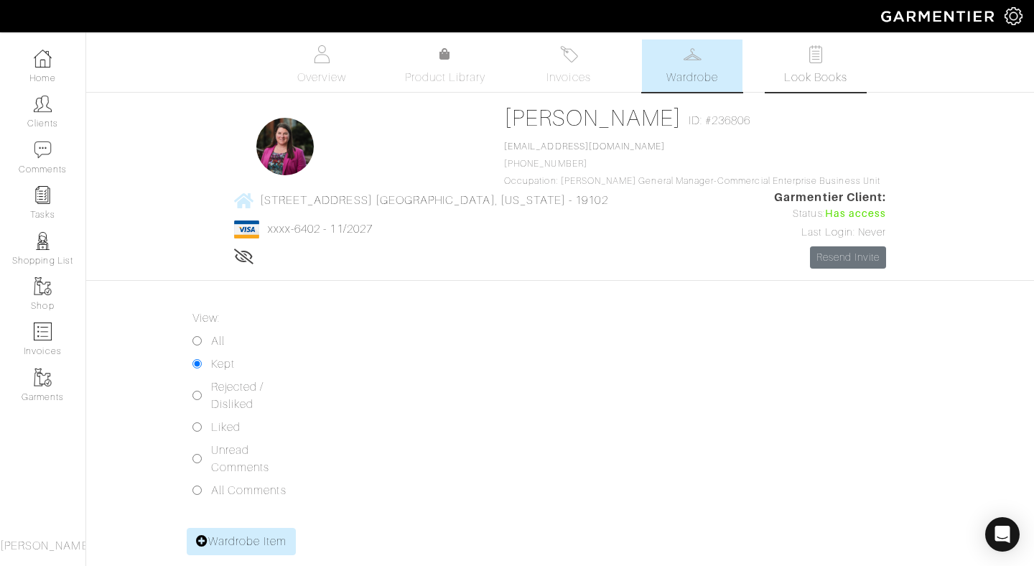
click at [811, 55] on img at bounding box center [816, 54] width 18 height 18
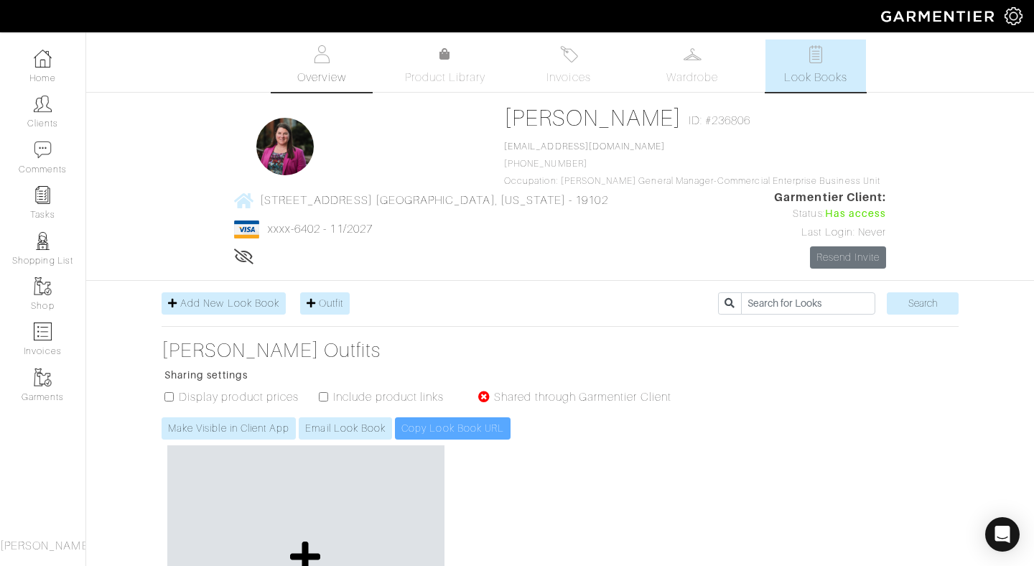
click at [330, 65] on link "Overview" at bounding box center [321, 65] width 101 height 52
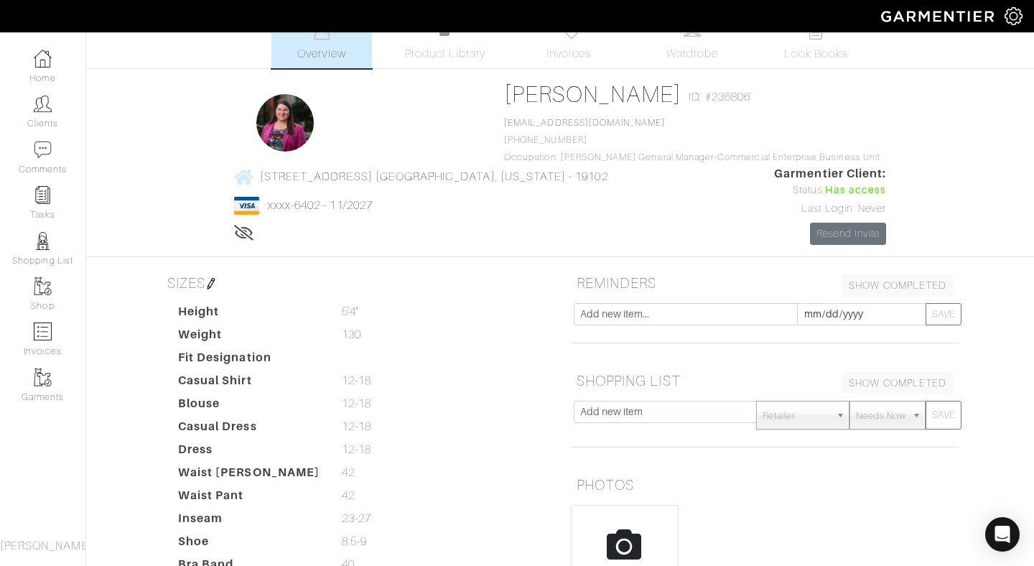
scroll to position [26, 0]
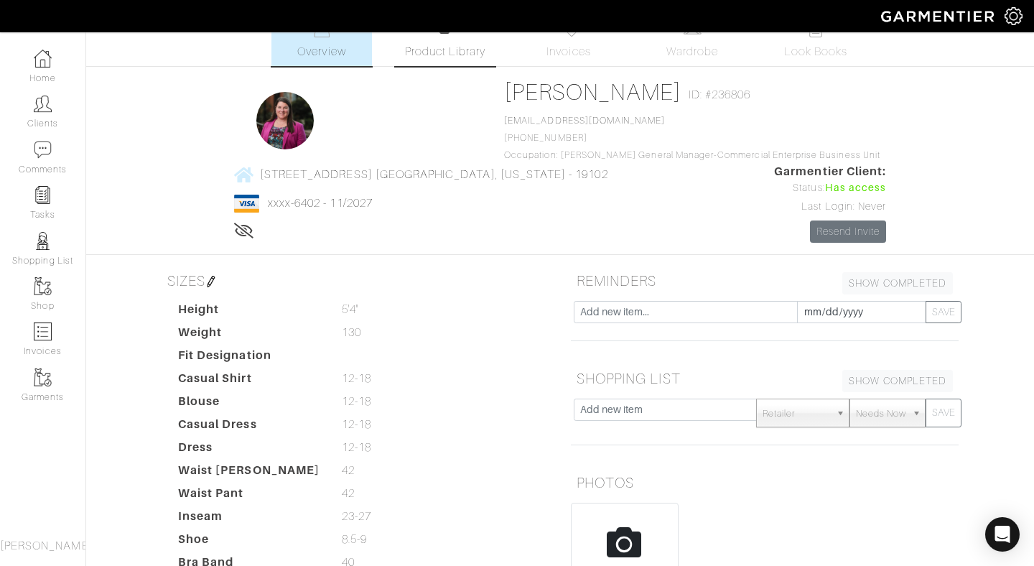
click at [456, 50] on span "Product Library" at bounding box center [445, 51] width 81 height 17
